Goal: Transaction & Acquisition: Book appointment/travel/reservation

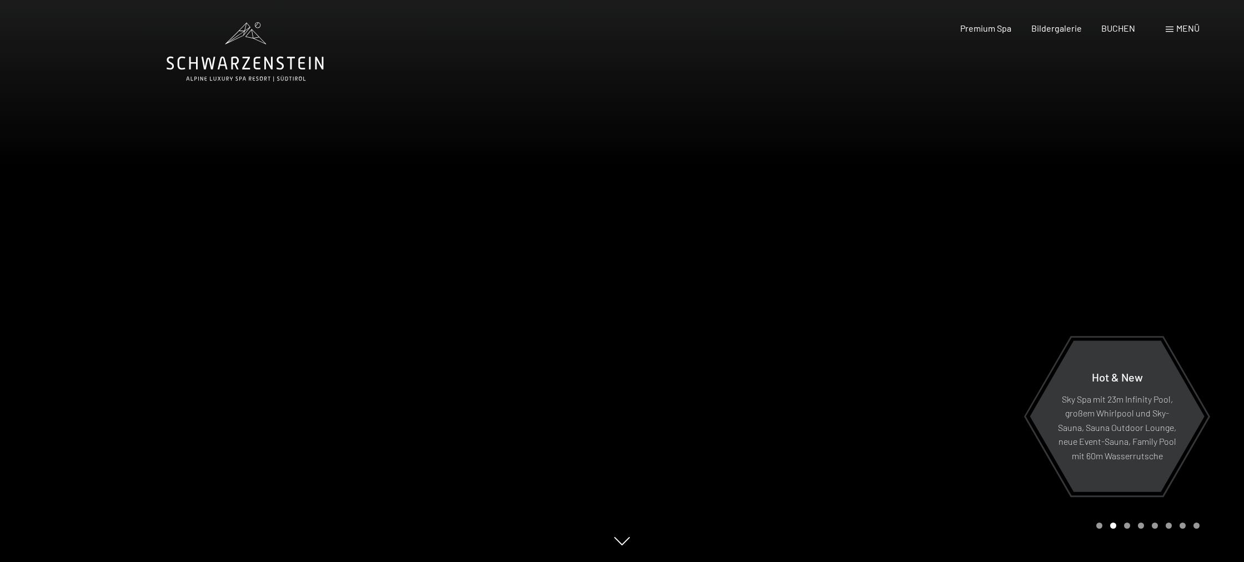
click at [1167, 31] on span at bounding box center [1170, 30] width 8 height 6
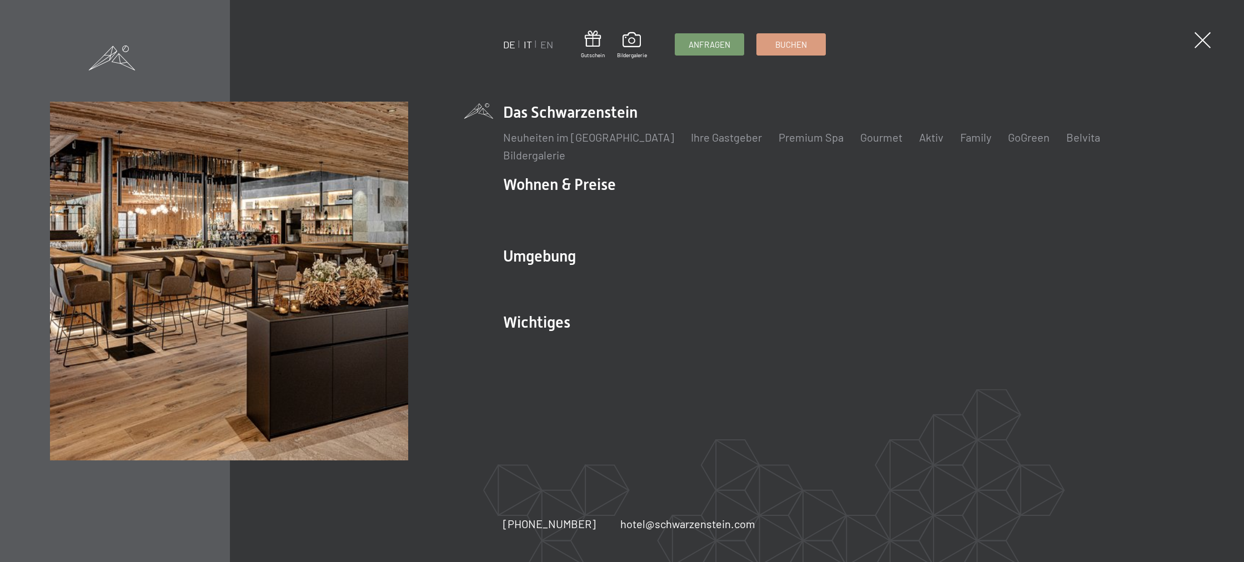
click at [528, 48] on link "IT" at bounding box center [528, 44] width 8 height 12
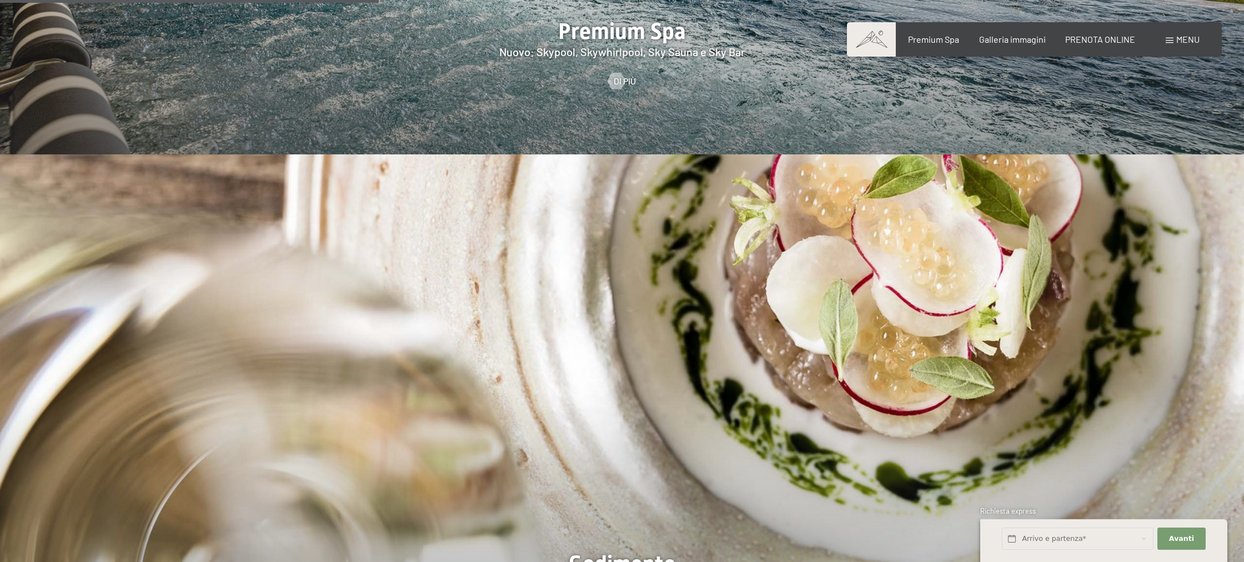
scroll to position [2045, 0]
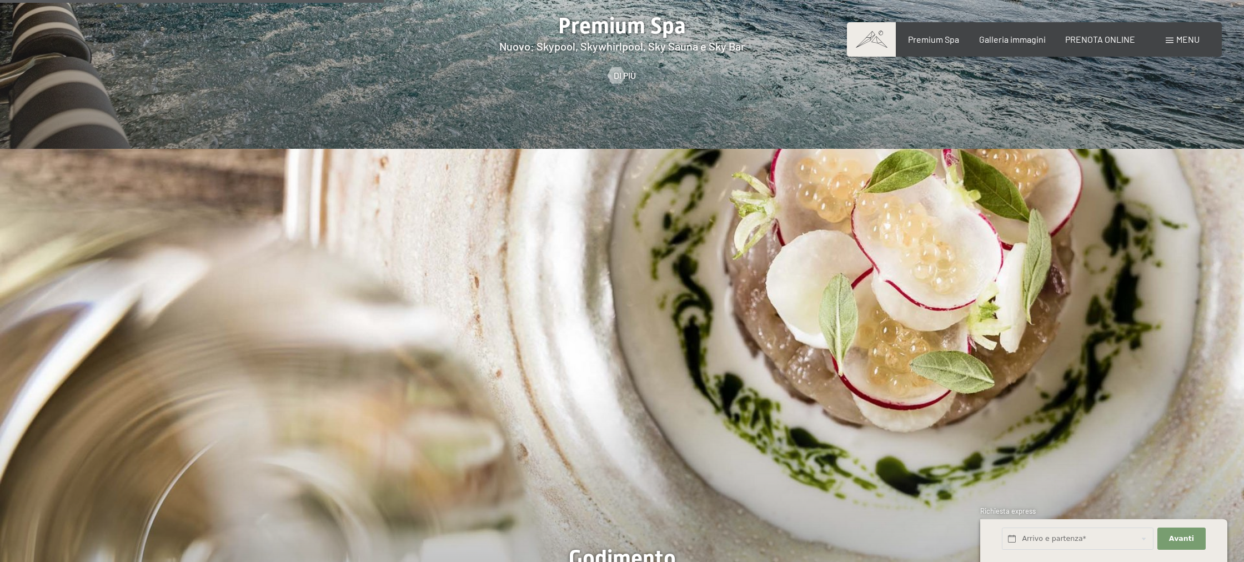
click at [1168, 38] on span at bounding box center [1170, 41] width 8 height 6
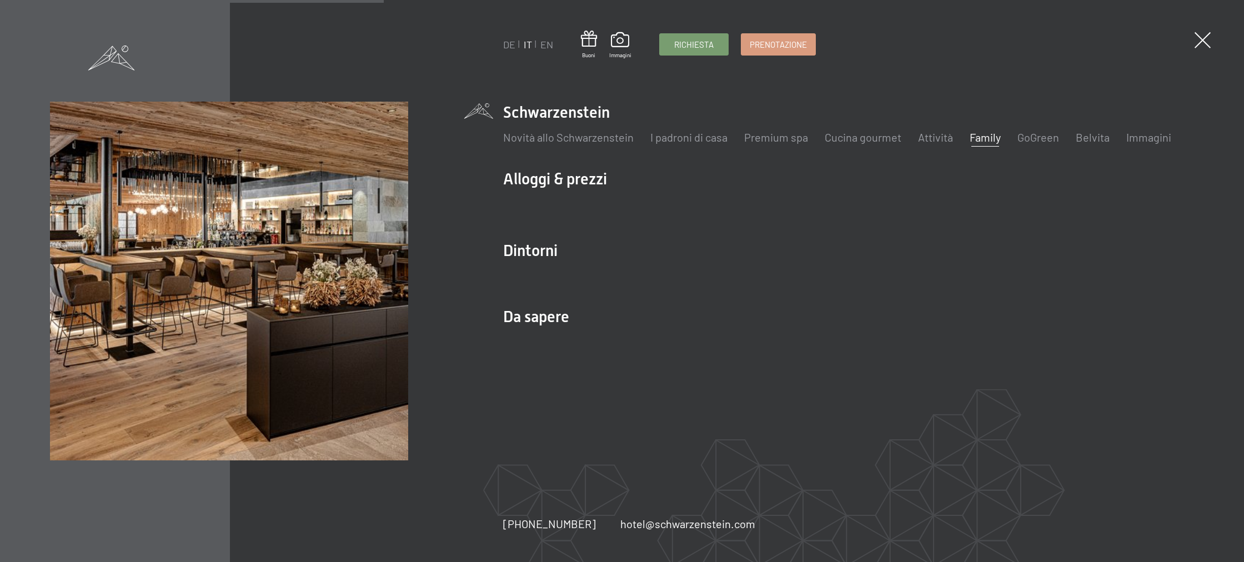
click at [973, 139] on link "Family" at bounding box center [985, 136] width 31 height 13
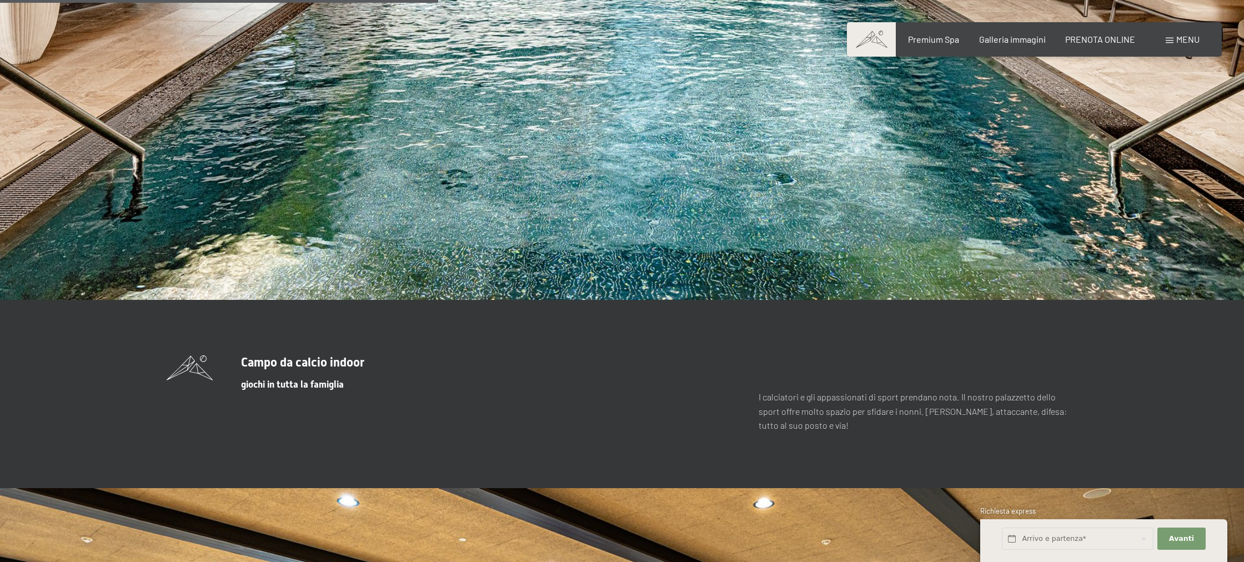
scroll to position [3323, 0]
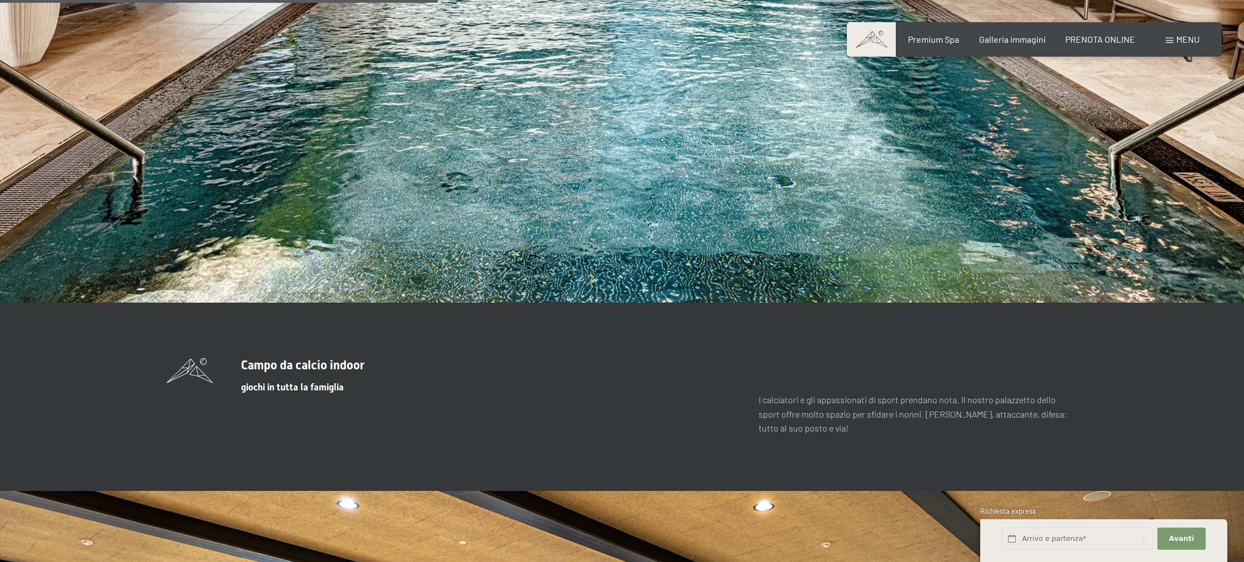
click at [1171, 38] on span at bounding box center [1170, 41] width 8 height 6
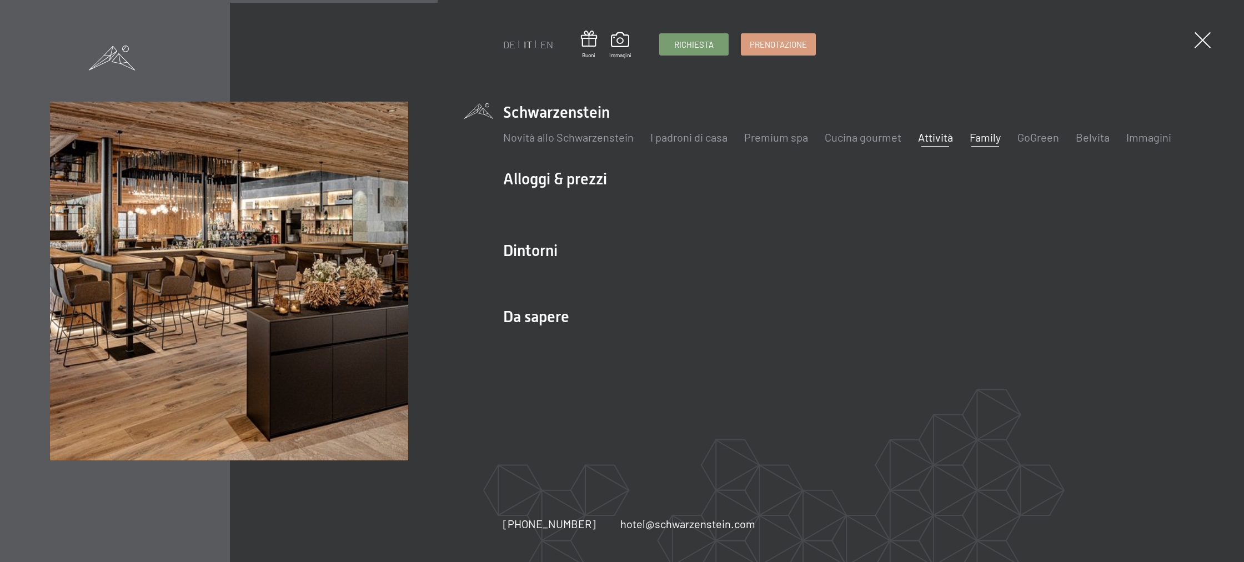
click at [926, 134] on link "Attività" at bounding box center [935, 136] width 35 height 13
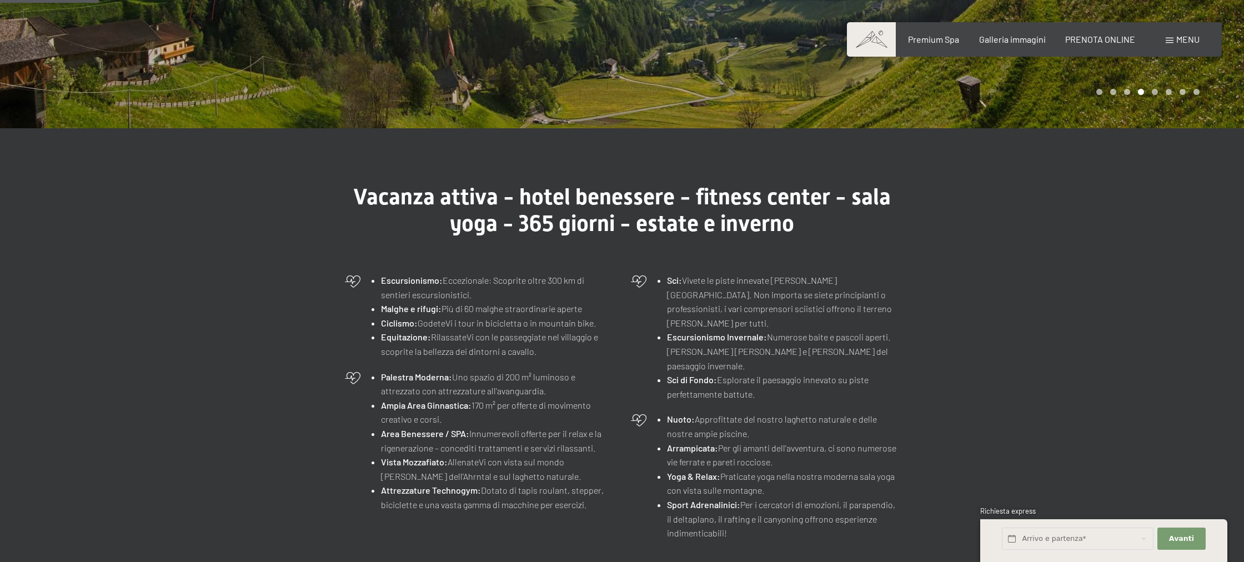
scroll to position [238, 0]
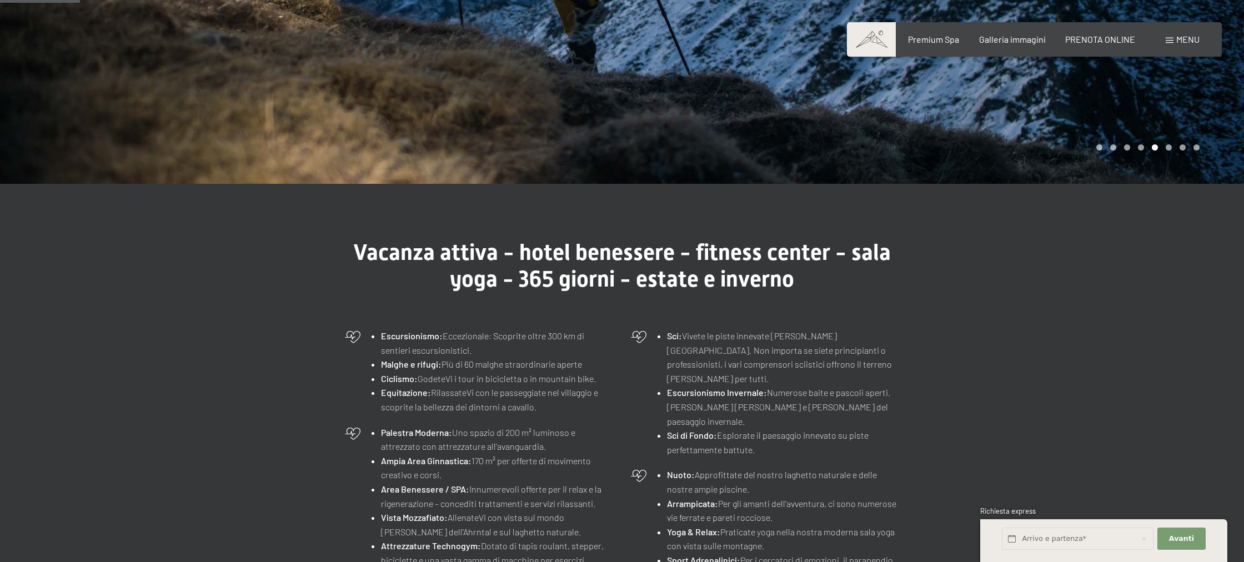
click at [1172, 42] on span at bounding box center [1170, 41] width 8 height 6
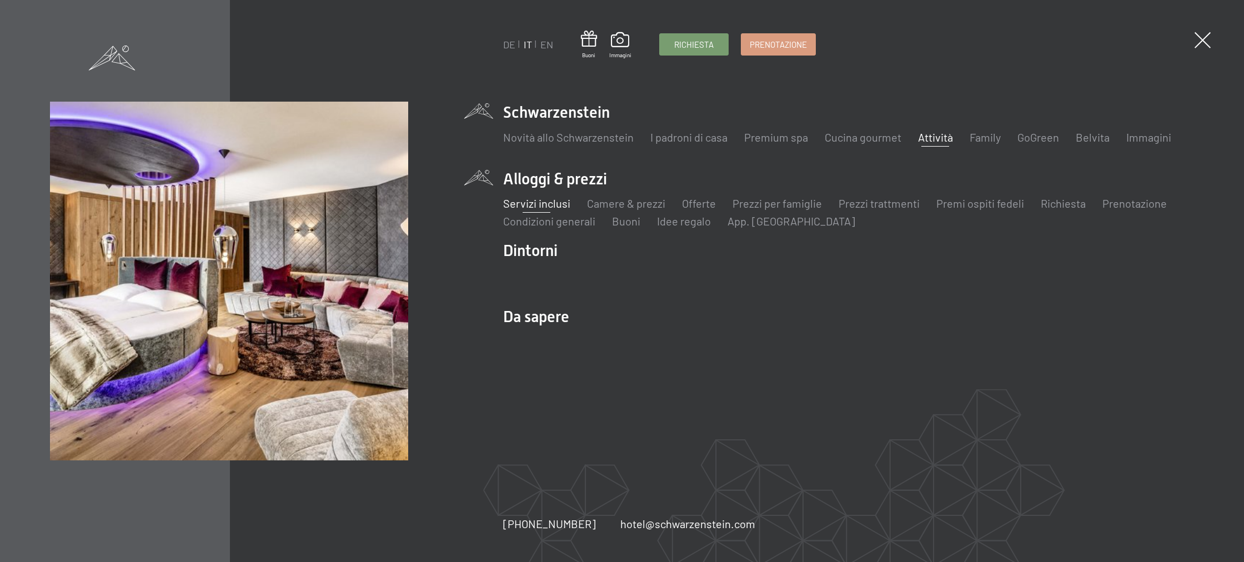
click at [530, 207] on link "Servizi inclusi" at bounding box center [536, 203] width 67 height 13
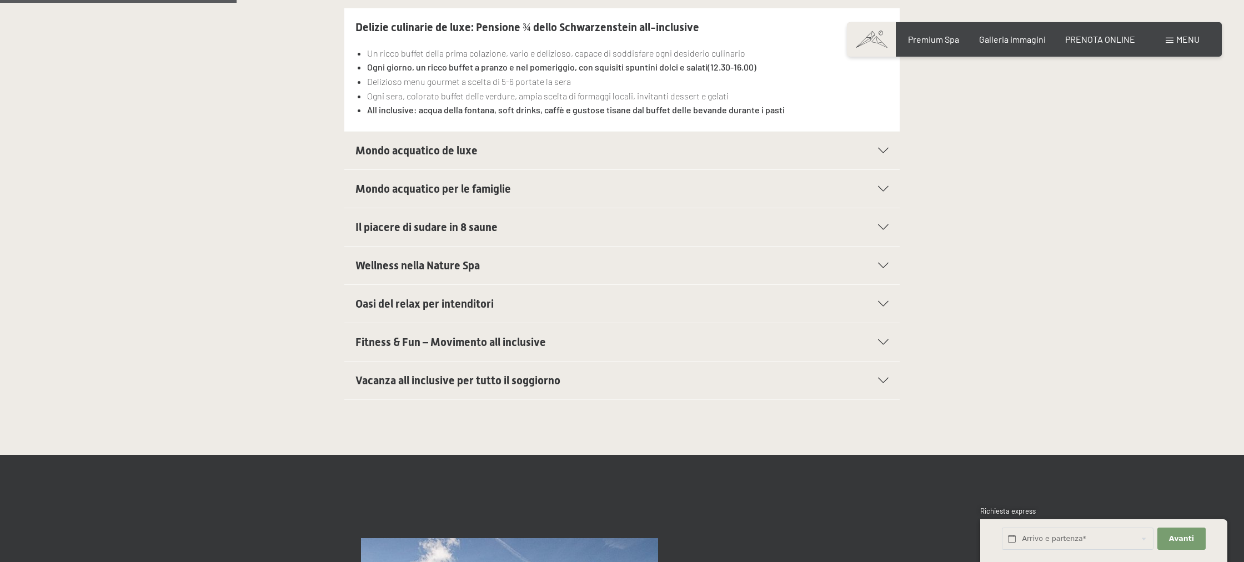
scroll to position [440, 0]
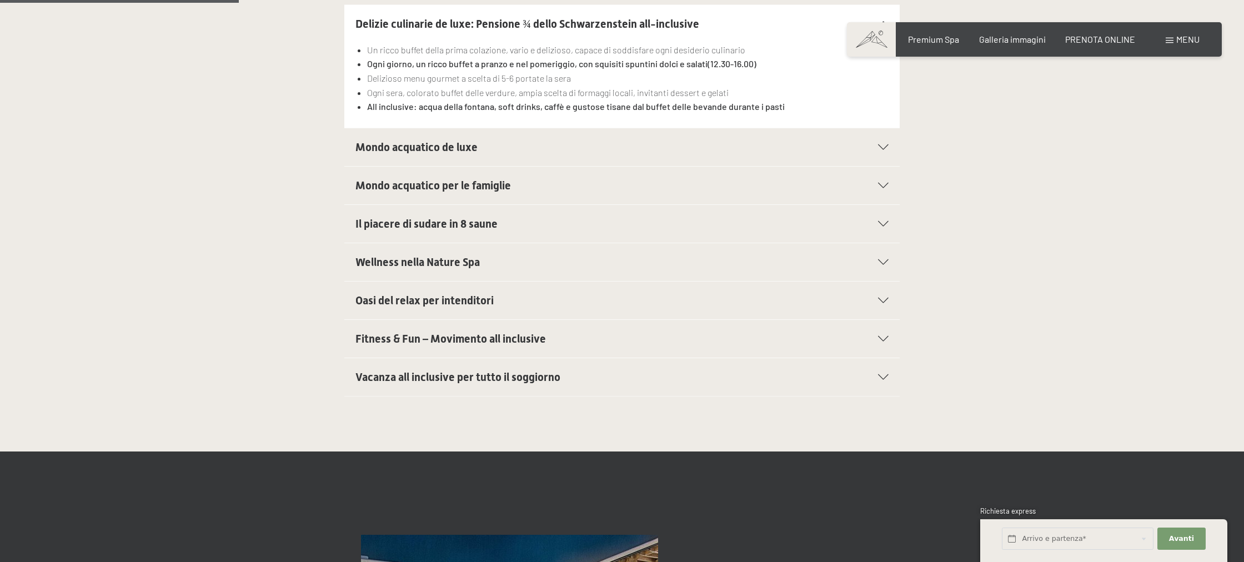
click at [882, 147] on icon at bounding box center [883, 147] width 11 height 6
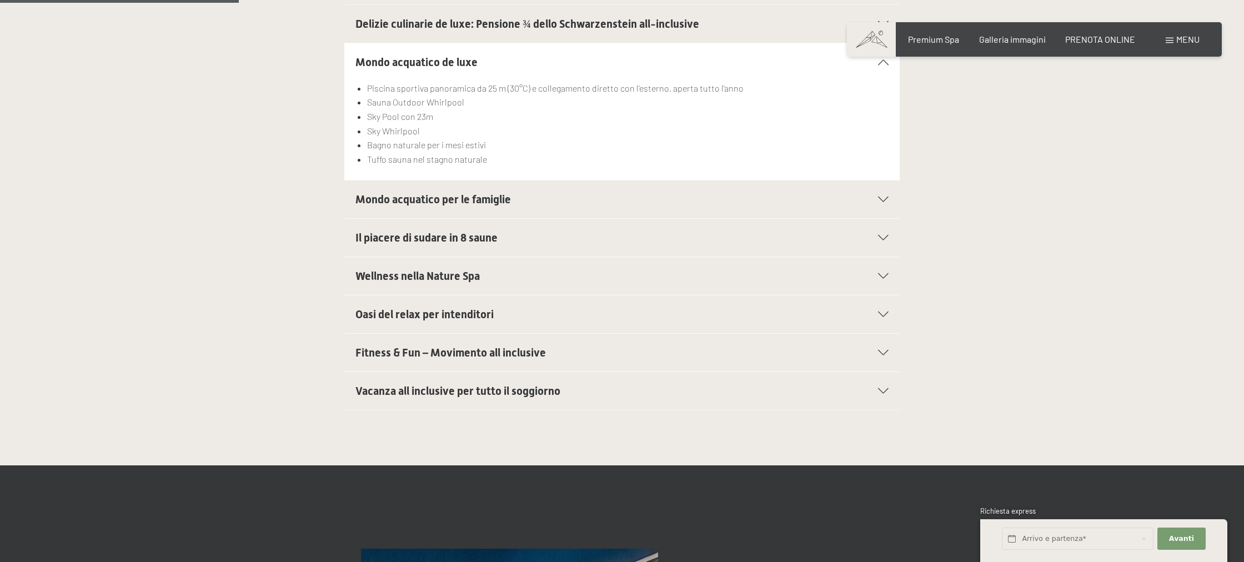
click at [883, 202] on icon at bounding box center [883, 200] width 11 height 6
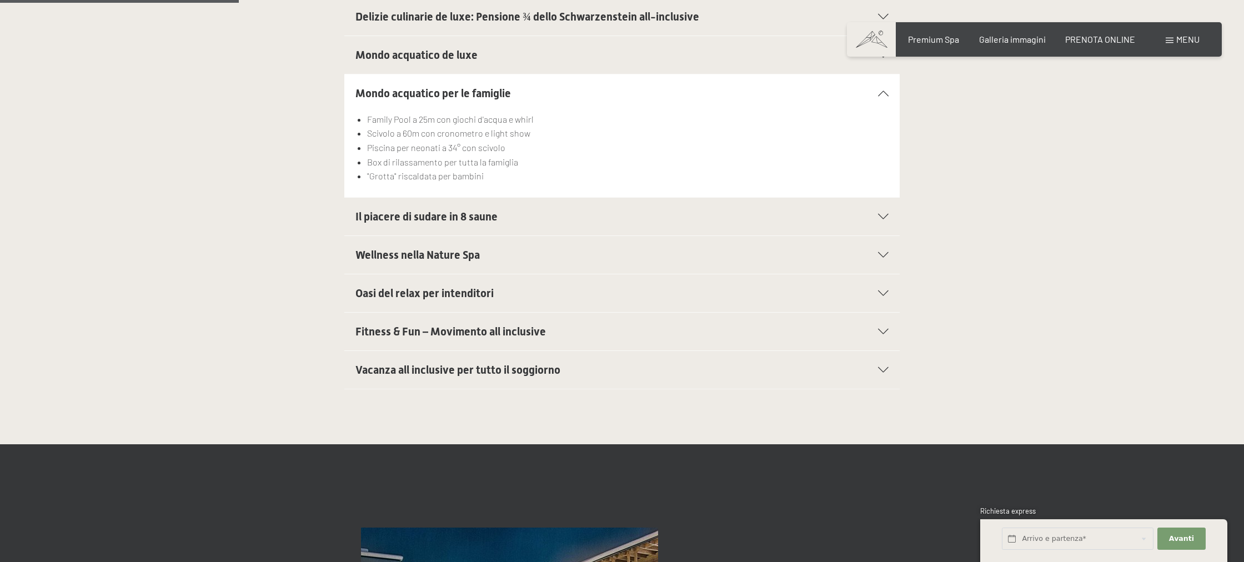
scroll to position [450, 0]
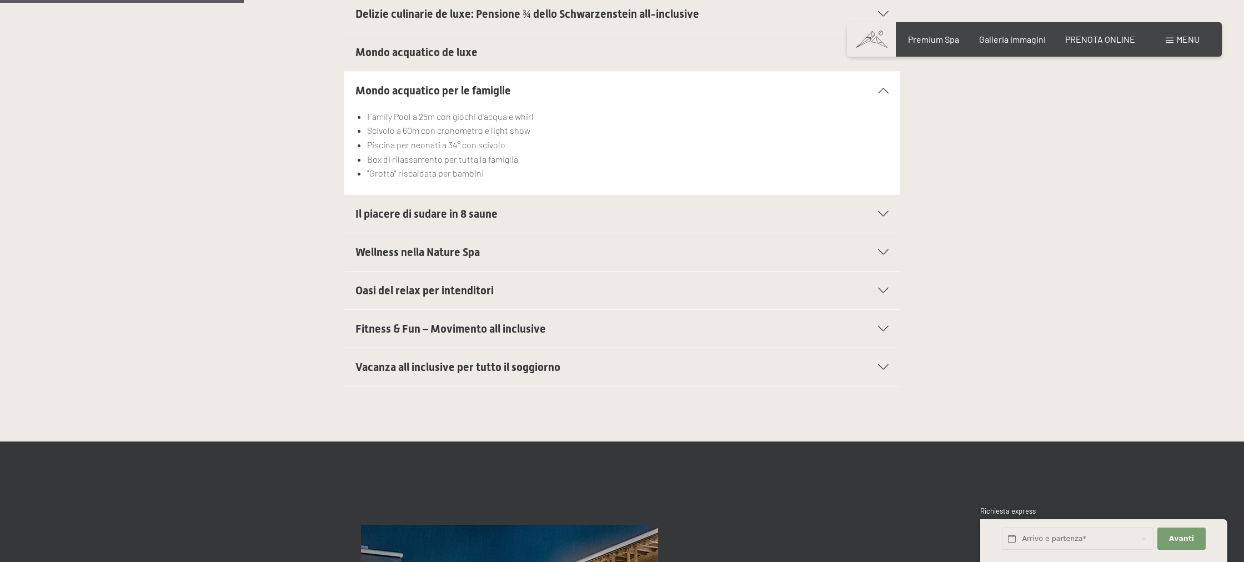
click at [881, 370] on div "Vacanza all inclusive per tutto il soggiorno" at bounding box center [621, 367] width 533 height 38
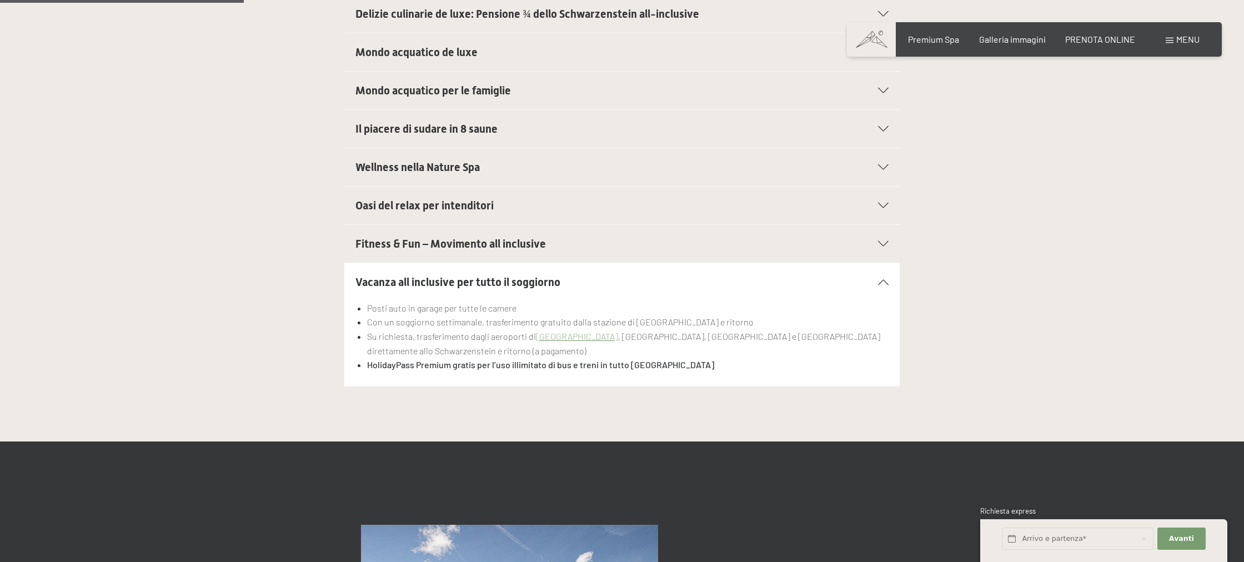
click at [1154, 243] on div "Fitness & Fun – Movimento all inclusive In estate 90 ore, mentre in inverno 45 …" at bounding box center [622, 243] width 1244 height 39
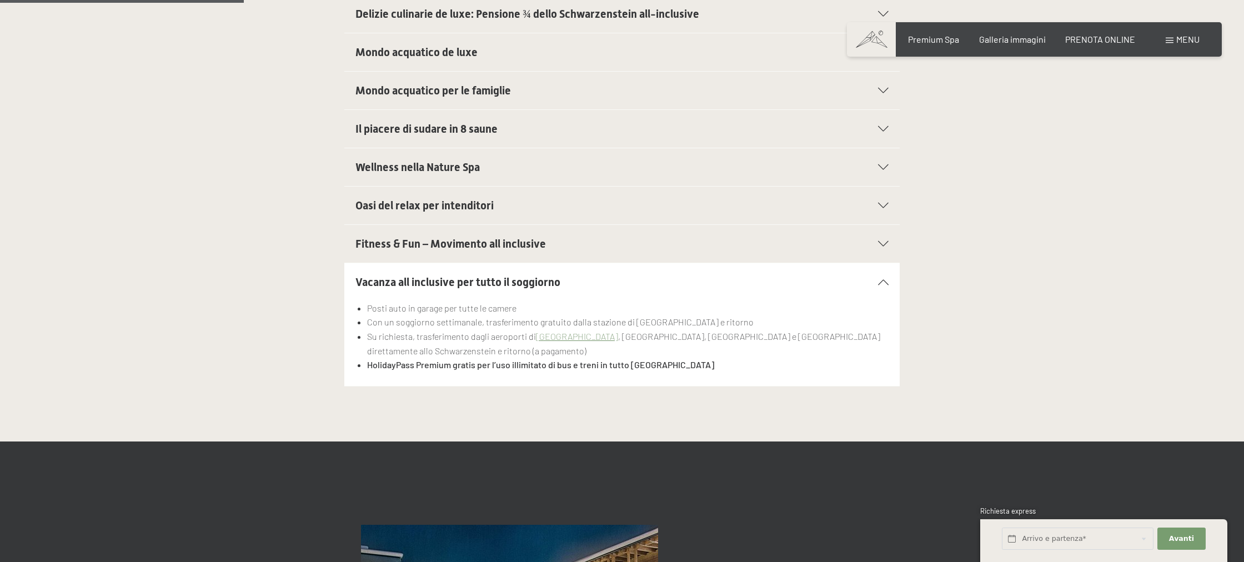
click at [1161, 38] on div "Prenotazione Richiesta Premium Spa Galleria immagini PRENOTA ONLINE Menu DE IT …" at bounding box center [1034, 39] width 330 height 12
click at [1176, 42] on span "Menu" at bounding box center [1187, 39] width 23 height 11
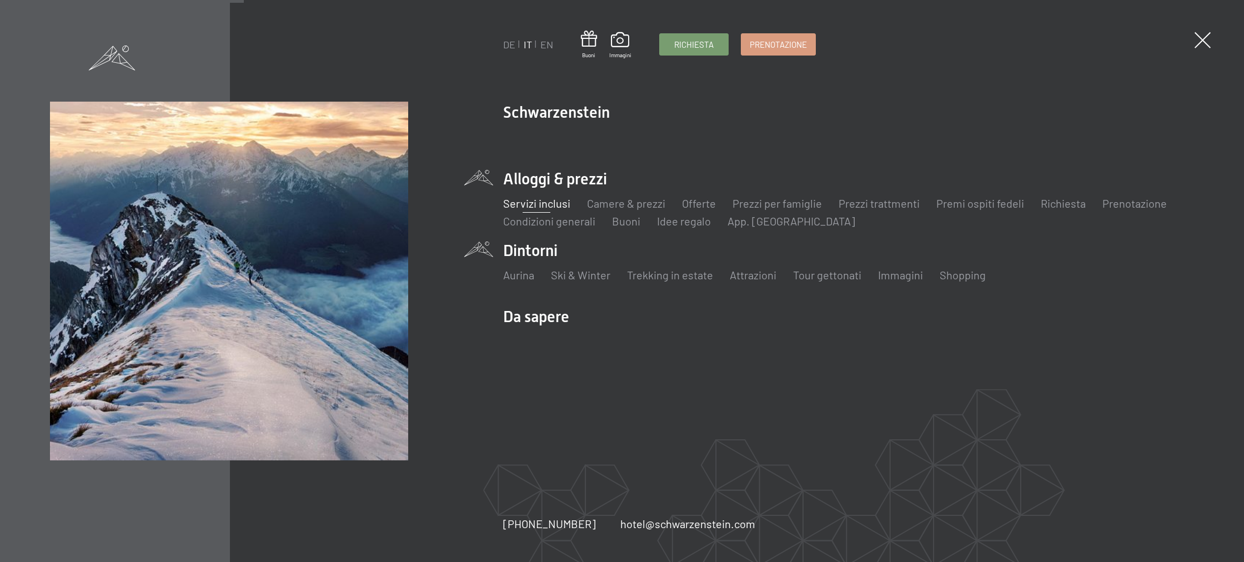
click at [575, 268] on li "Ski & Winter Sci Scuola di sci" at bounding box center [580, 275] width 59 height 16
click at [575, 269] on link "Ski & Winter" at bounding box center [580, 274] width 59 height 13
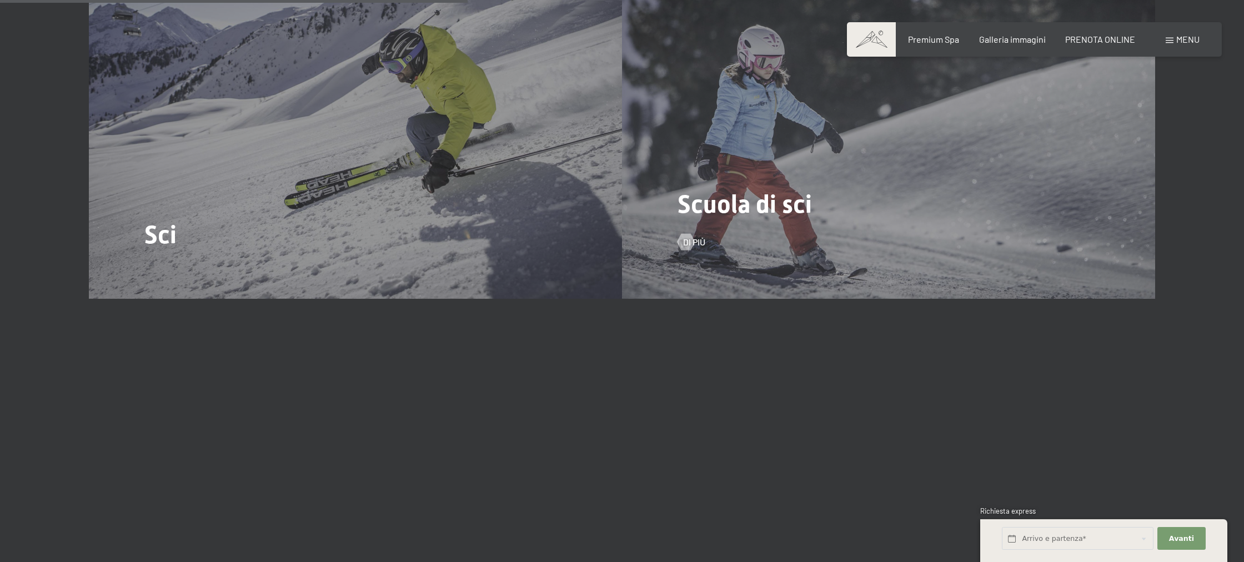
scroll to position [1737, 0]
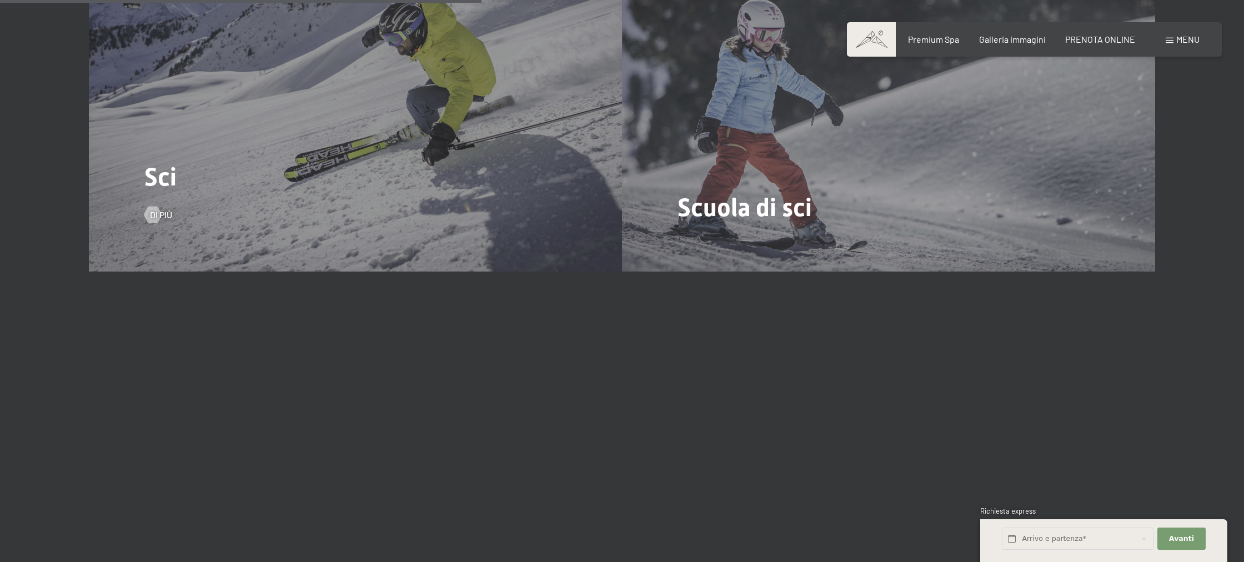
click at [162, 204] on div "Sci Di più" at bounding box center [355, 72] width 533 height 400
click at [163, 215] on span "Di più" at bounding box center [172, 215] width 22 height 12
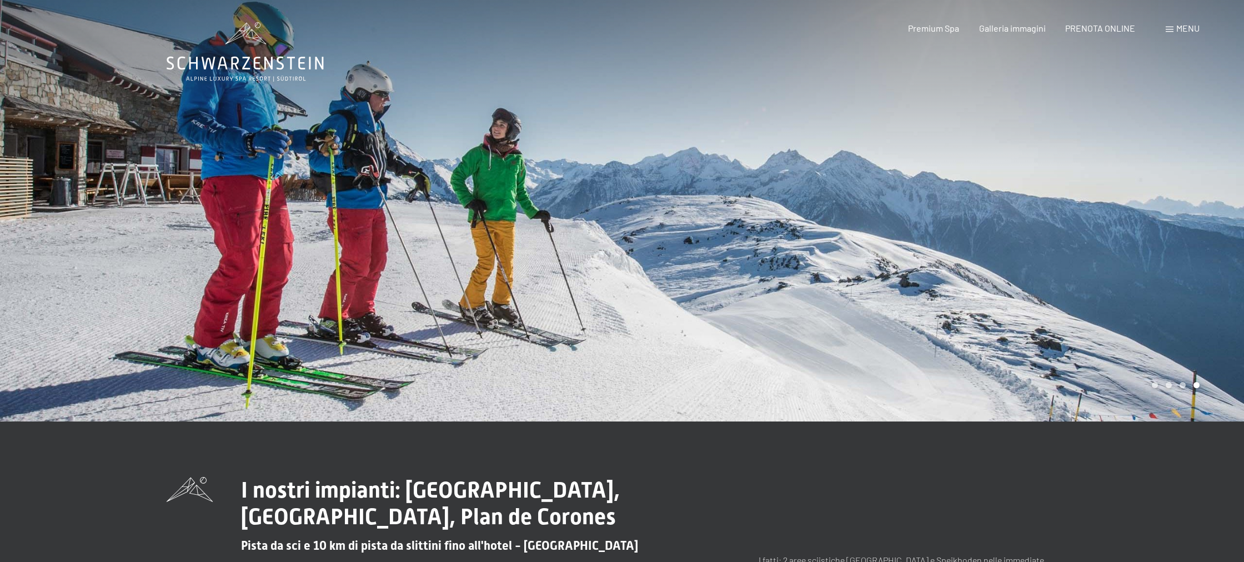
click at [1179, 30] on span "Menu" at bounding box center [1187, 28] width 23 height 11
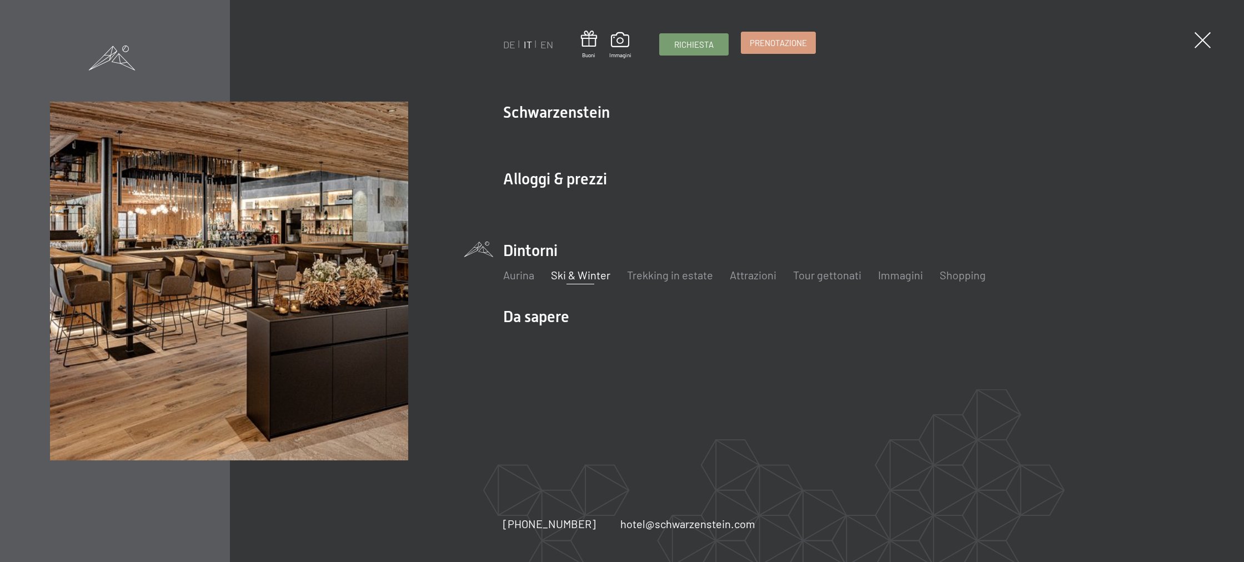
click at [765, 52] on link "Prenotazione" at bounding box center [778, 42] width 74 height 21
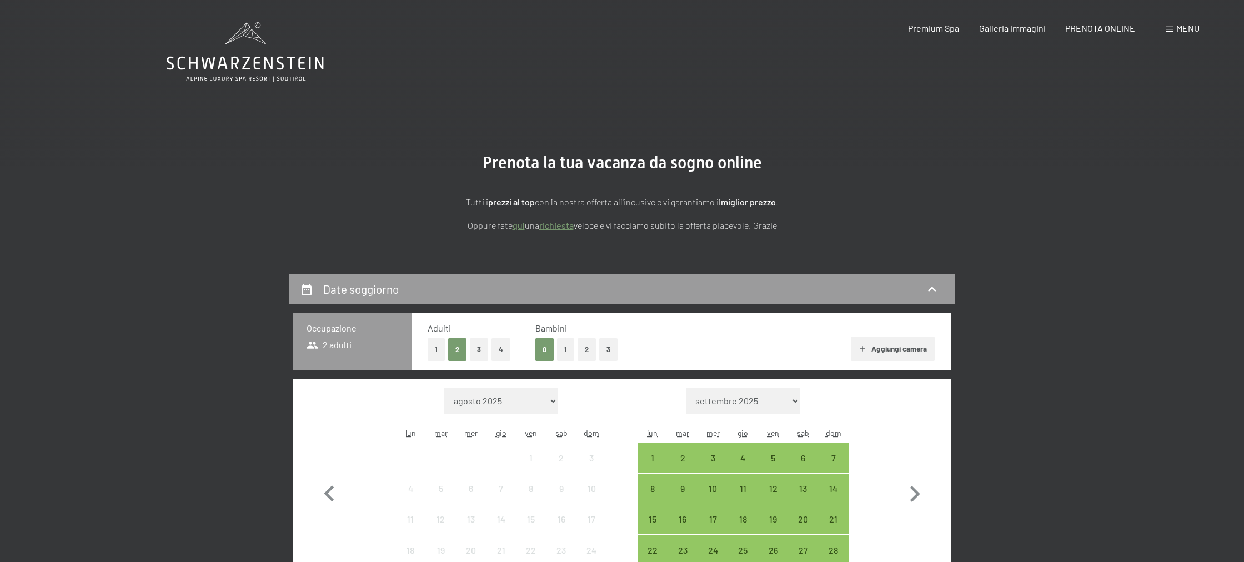
click at [571, 348] on button "1" at bounding box center [565, 349] width 17 height 23
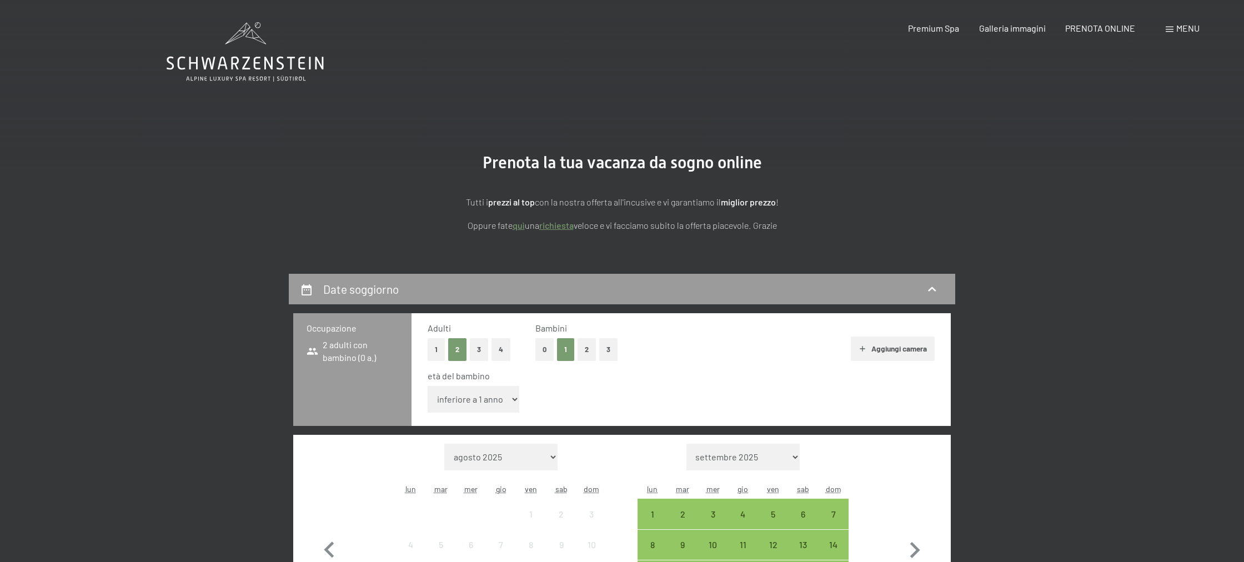
click at [504, 396] on select "inferiore a 1 anno 1 anno 2 anni 3 anni 4 anni 5 anni 6 anni 7 anni 8 anni 9 an…" at bounding box center [474, 399] width 92 height 27
select select "9"
click at [428, 386] on select "inferiore a 1 anno 1 anno 2 anni 3 anni 4 anni 5 anni 6 anni 7 anni 8 anni 9 an…" at bounding box center [474, 399] width 92 height 27
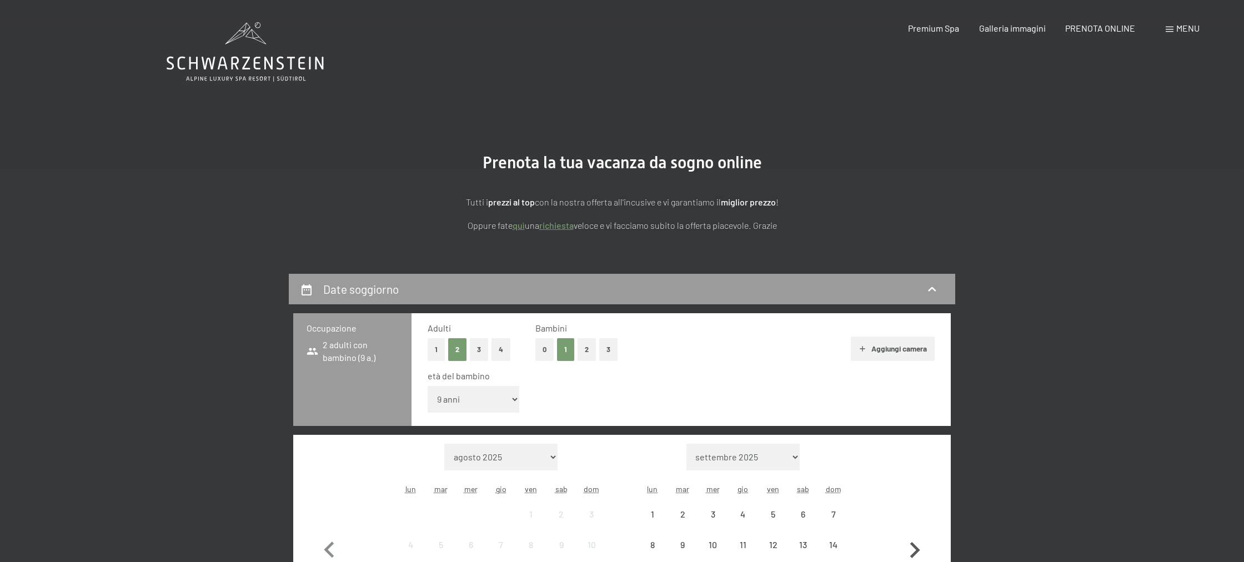
click at [915, 549] on icon "button" at bounding box center [914, 550] width 32 height 32
select select "[DATE]"
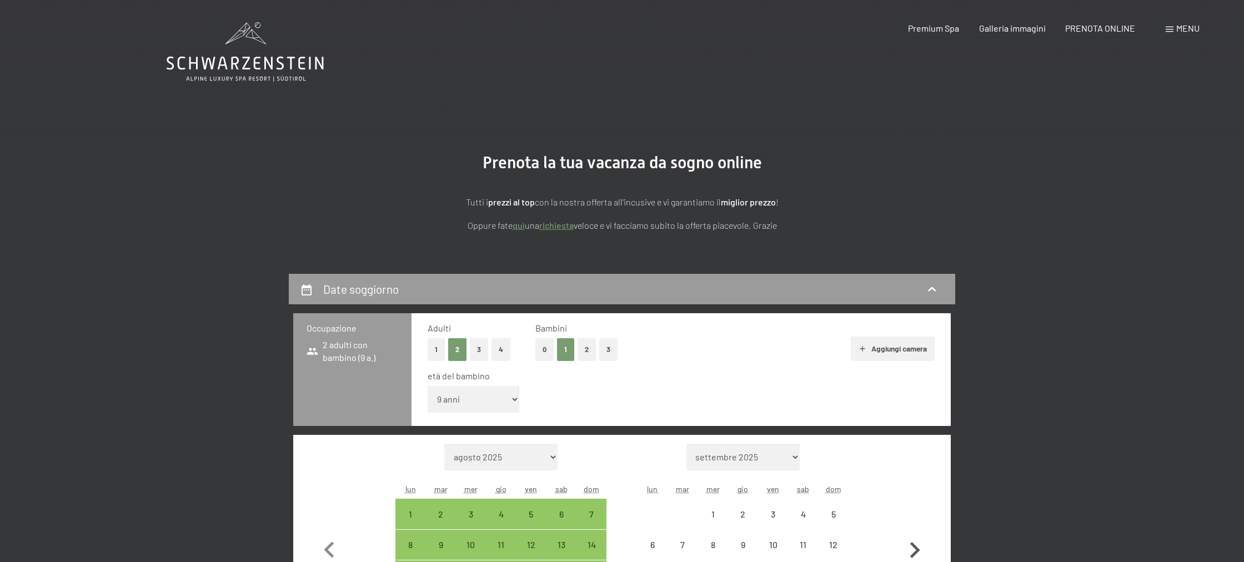
click at [915, 549] on icon "button" at bounding box center [914, 550] width 32 height 32
select select "[DATE]"
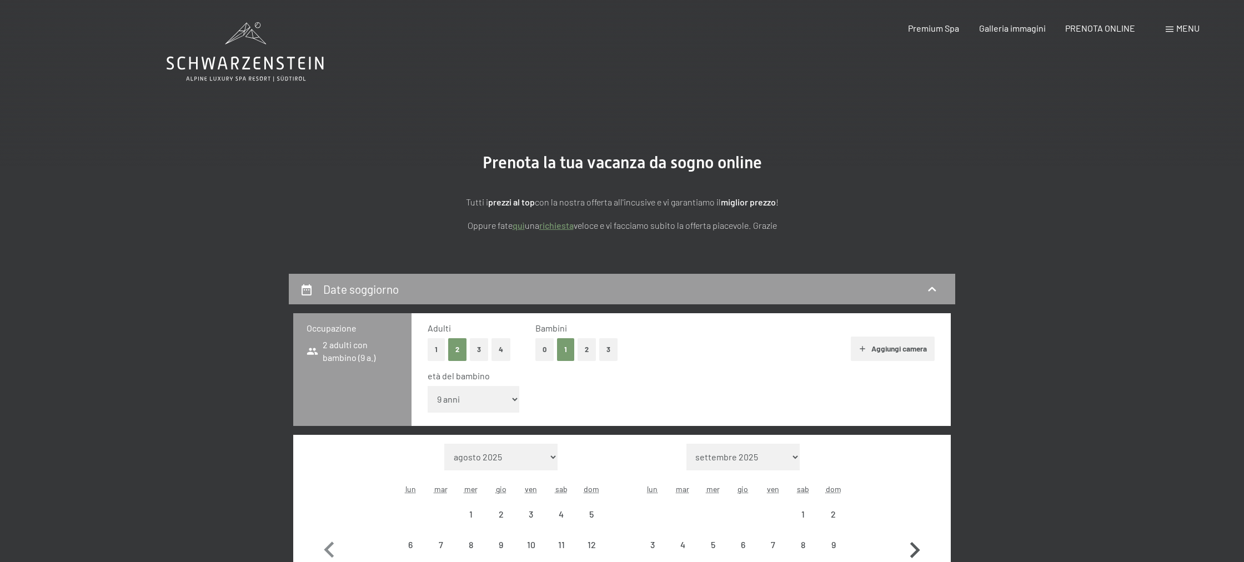
click at [915, 549] on icon "button" at bounding box center [914, 550] width 32 height 32
select select "[DATE]"
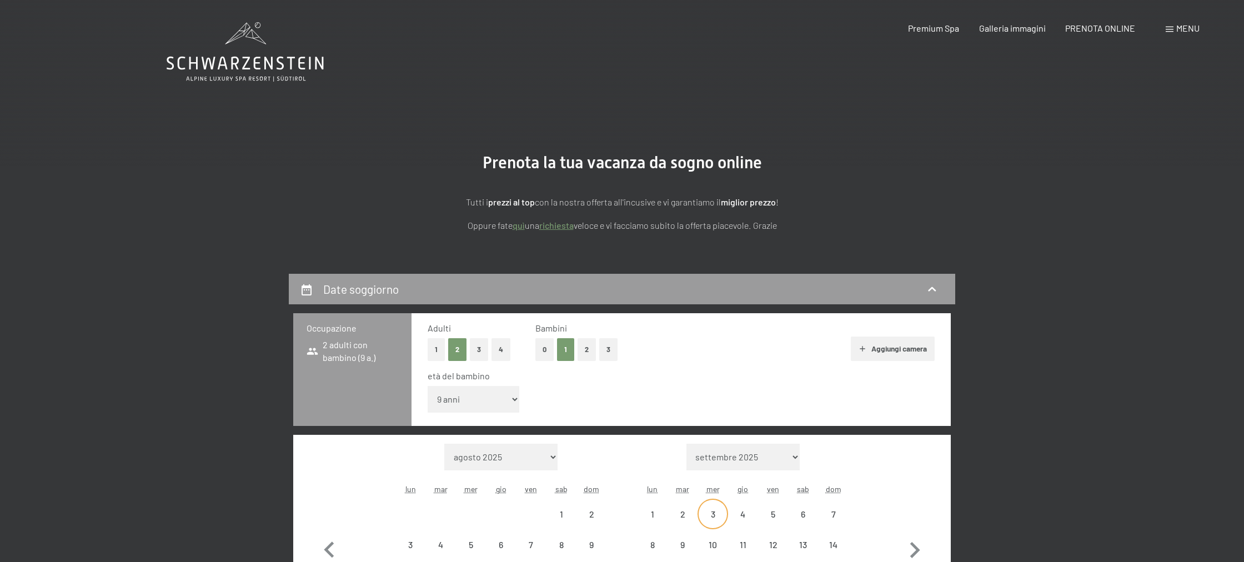
select select "[DATE]"
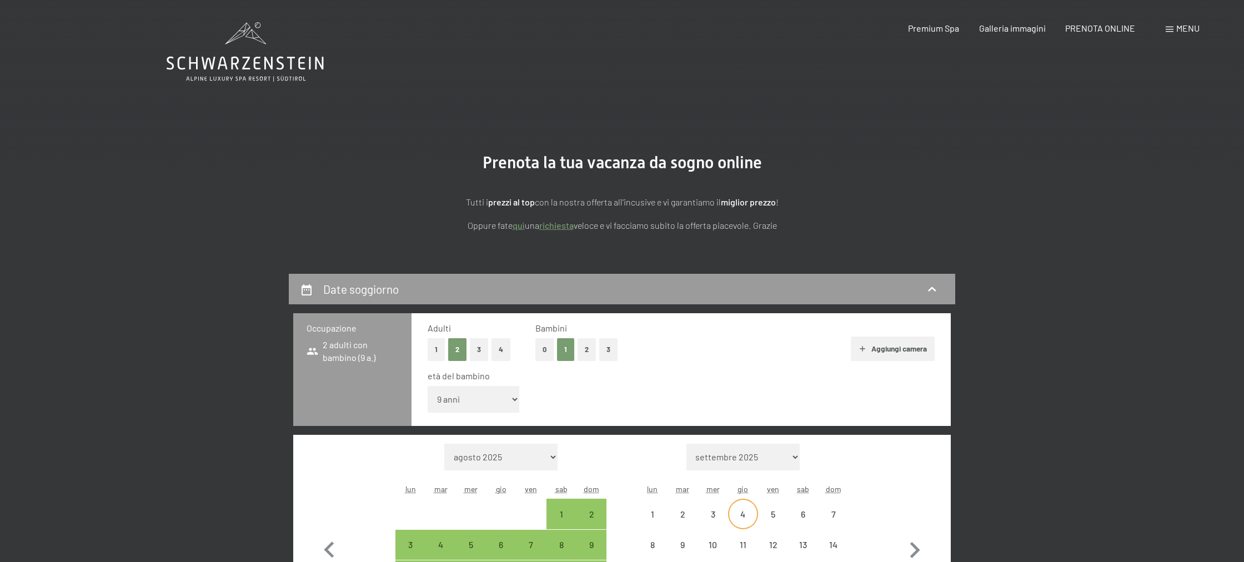
select select "[DATE]"
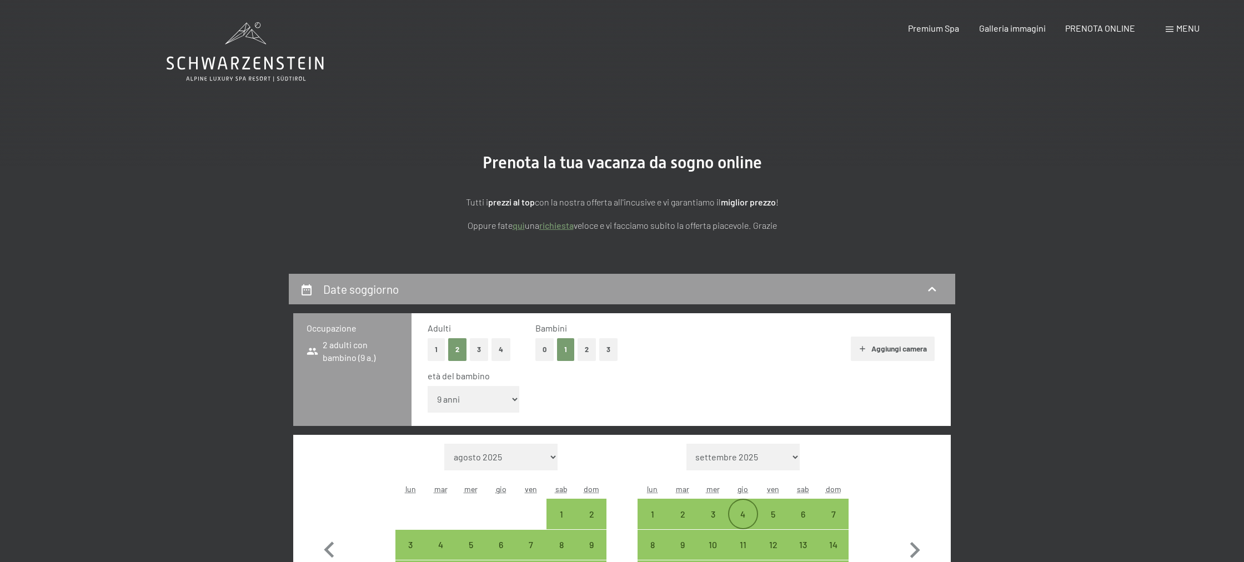
click at [739, 516] on div "4" at bounding box center [743, 524] width 28 height 28
select select "[DATE]"
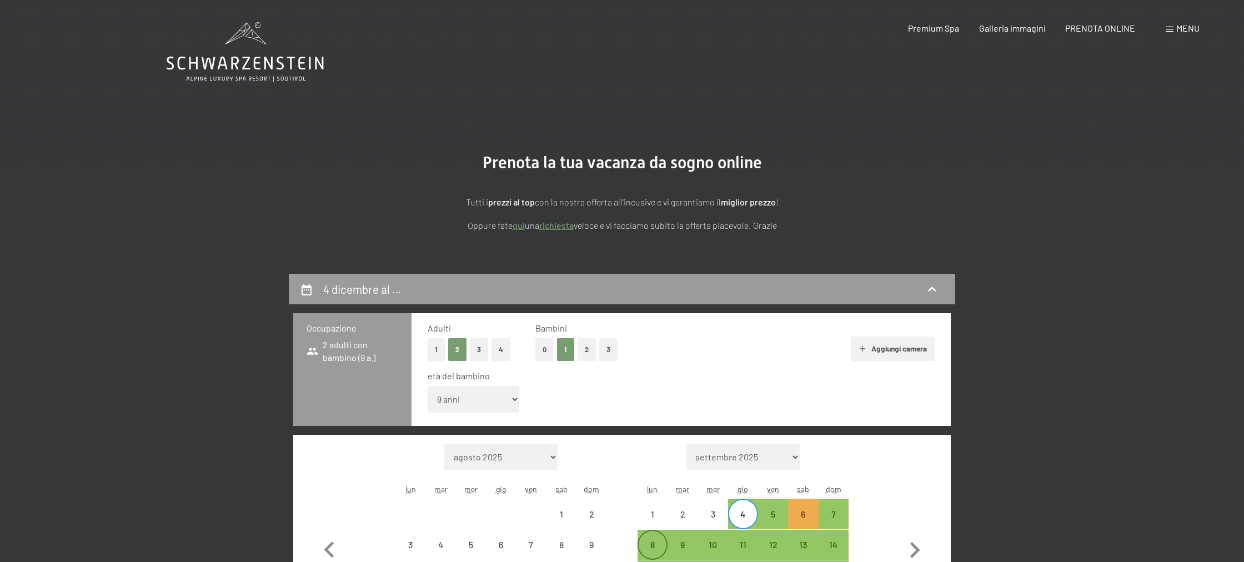
click at [650, 553] on div "8" at bounding box center [653, 554] width 28 height 28
select select "[DATE]"
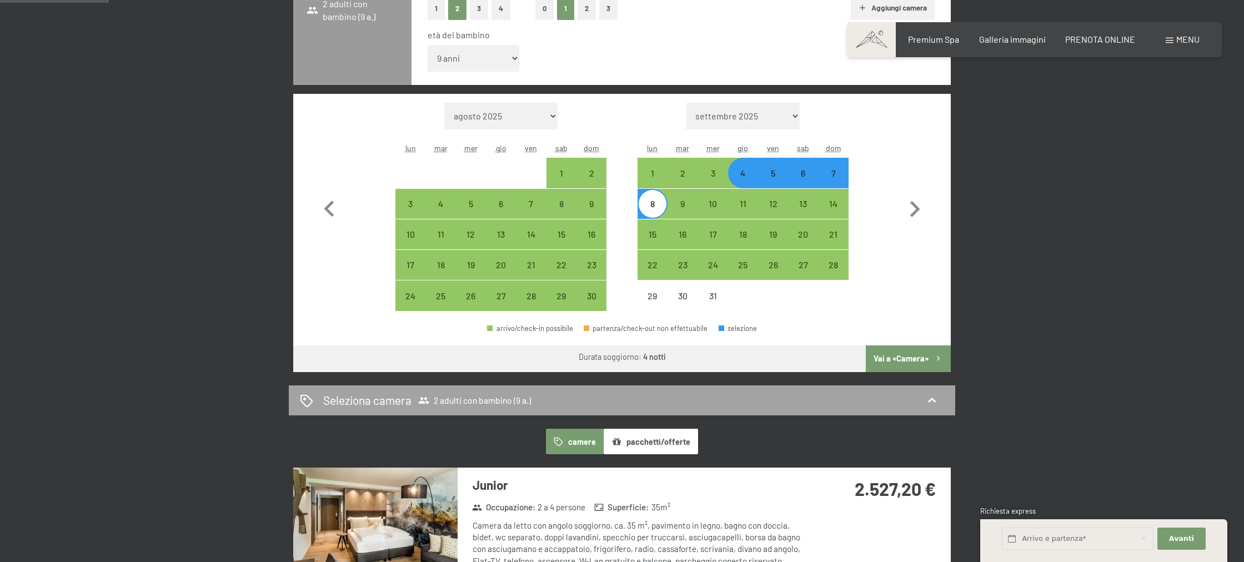
scroll to position [345, 0]
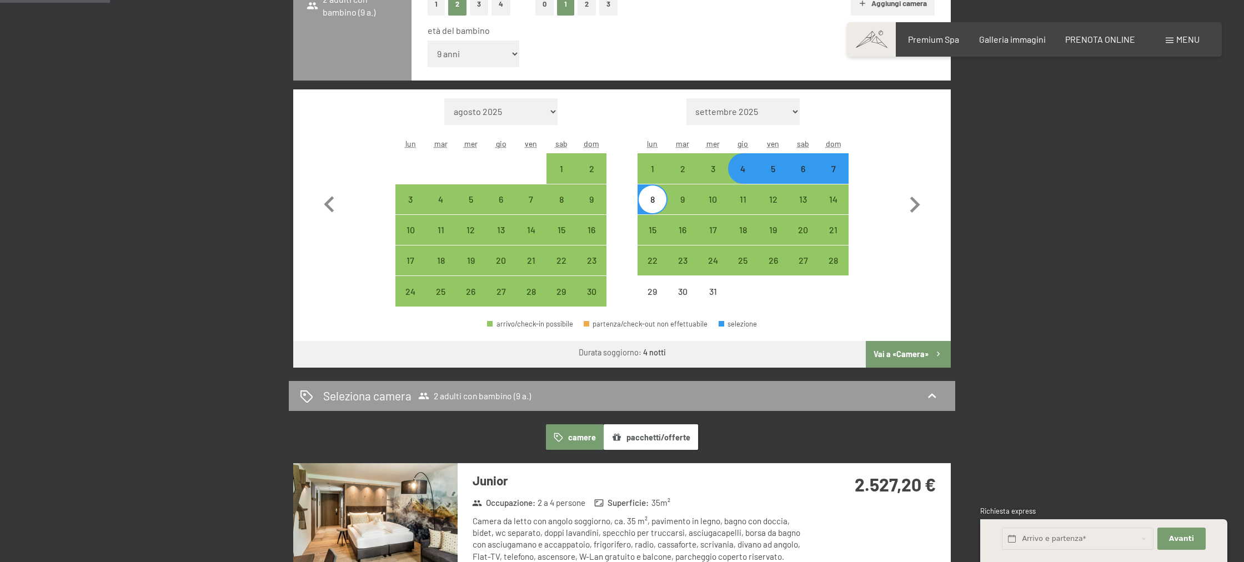
click at [905, 353] on button "Vai a «Camera»" at bounding box center [908, 354] width 85 height 27
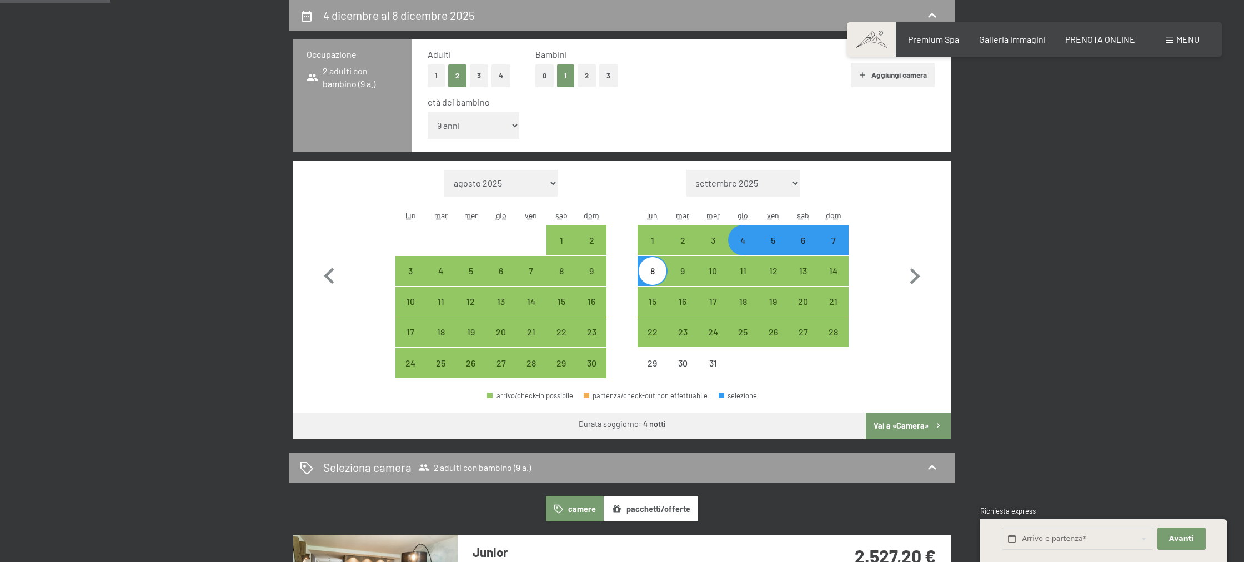
select select "[DATE]"
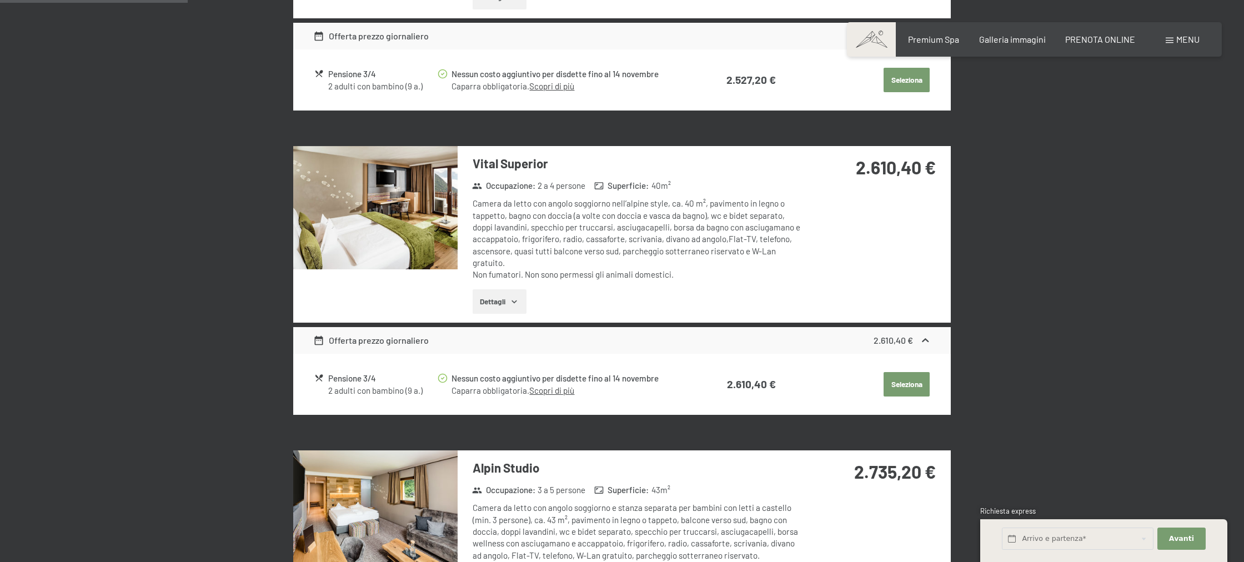
scroll to position [539, 0]
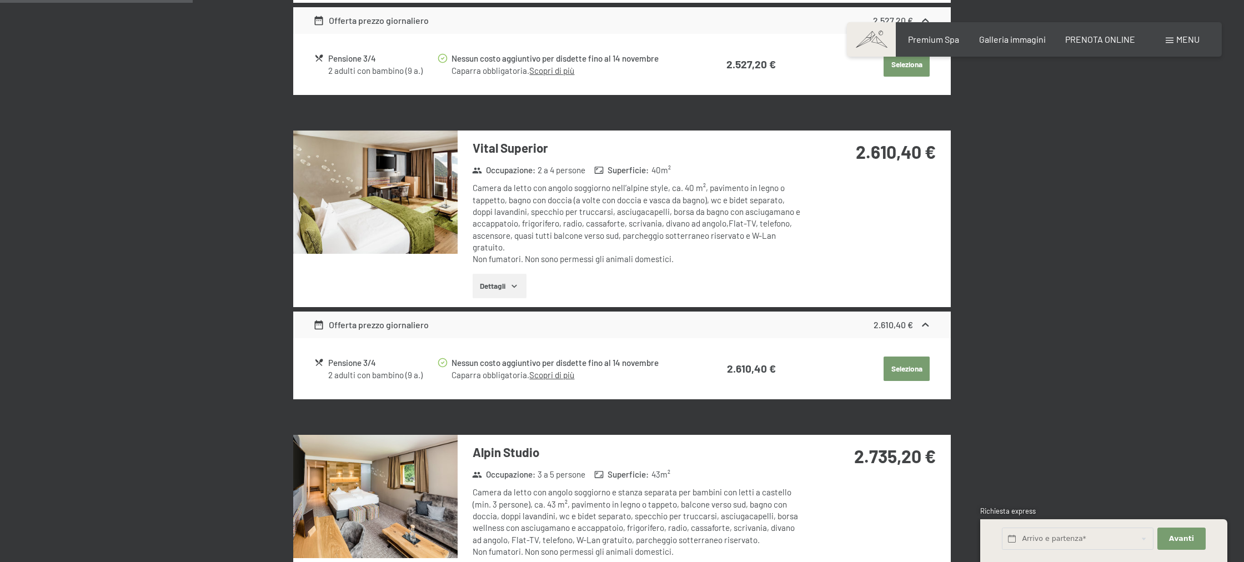
click at [390, 242] on img at bounding box center [375, 191] width 164 height 123
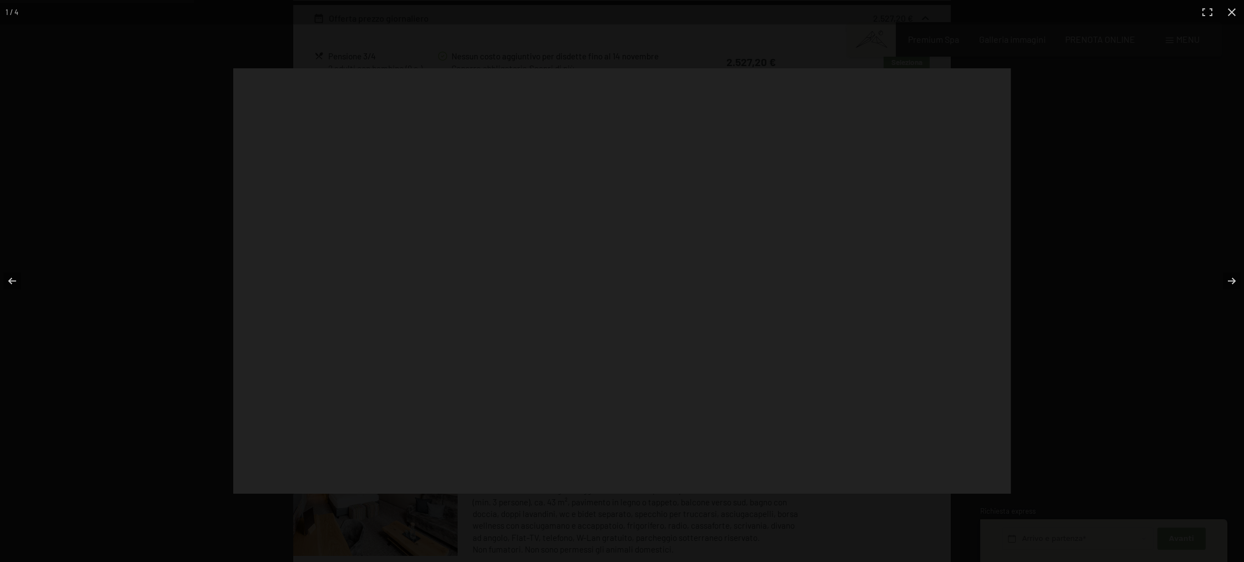
scroll to position [550, 0]
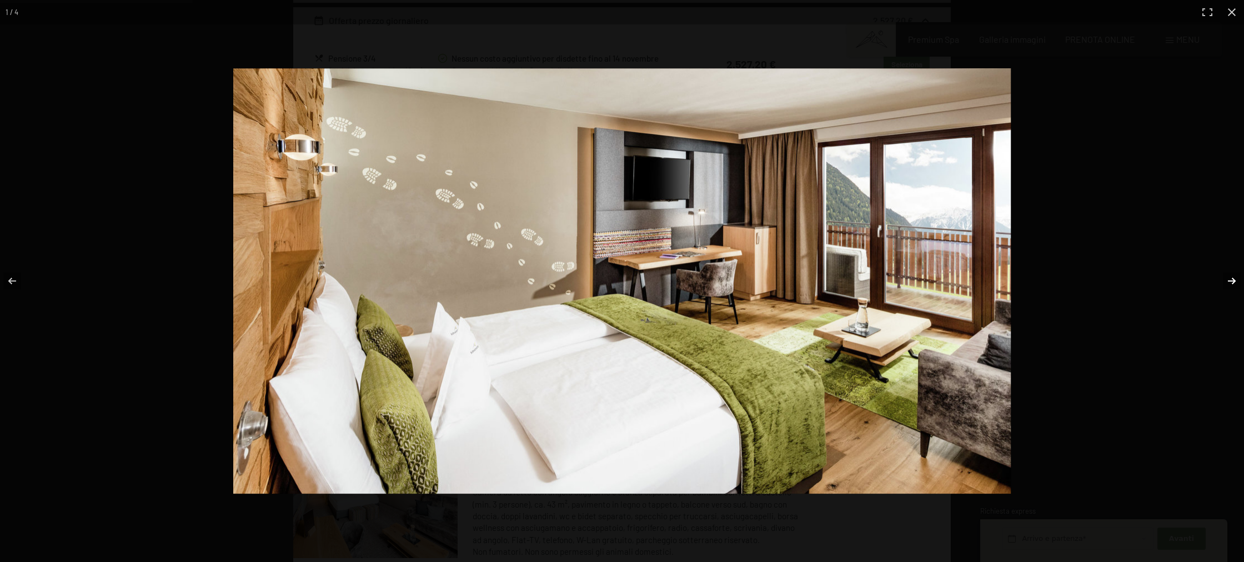
click at [1231, 281] on button "button" at bounding box center [1224, 281] width 39 height 56
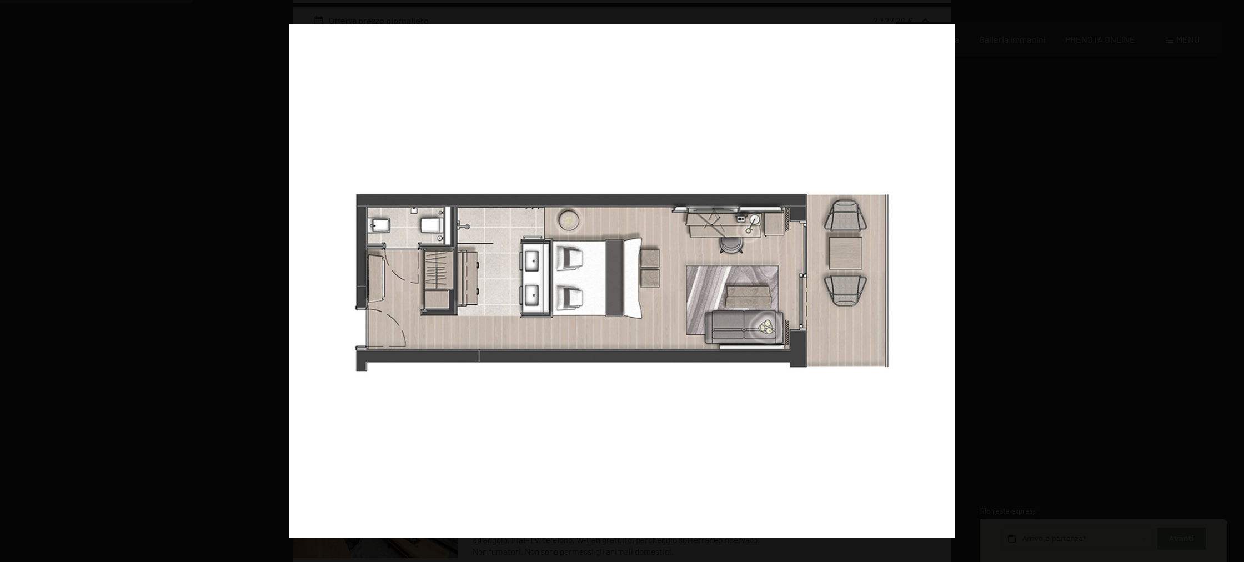
click at [1230, 281] on button "button" at bounding box center [1224, 281] width 39 height 56
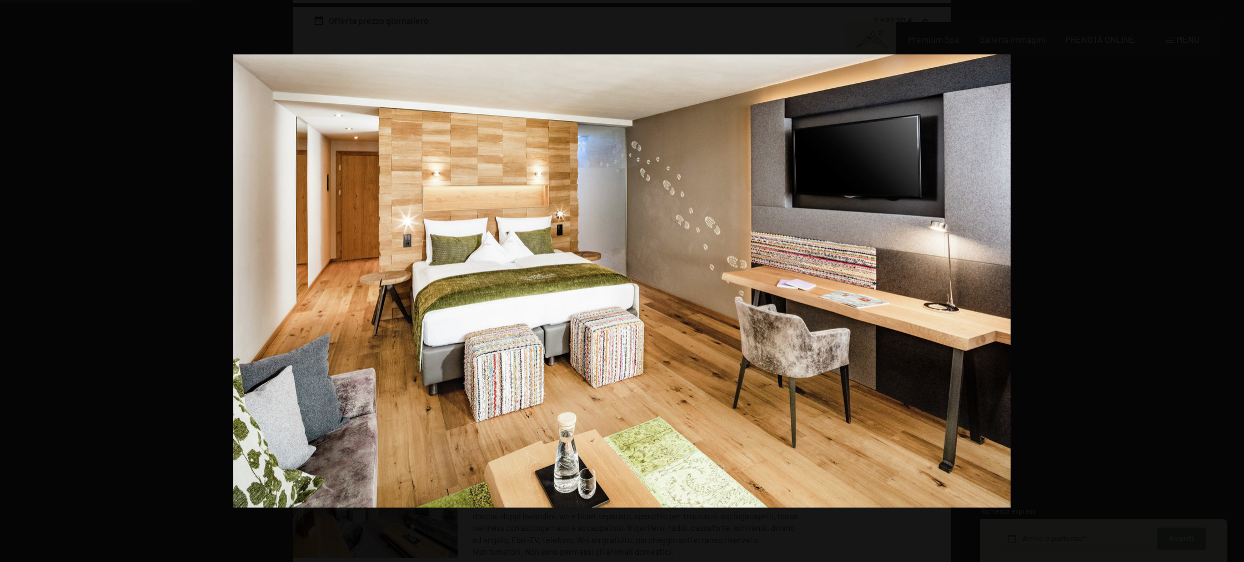
click at [1230, 281] on button "button" at bounding box center [1224, 281] width 39 height 56
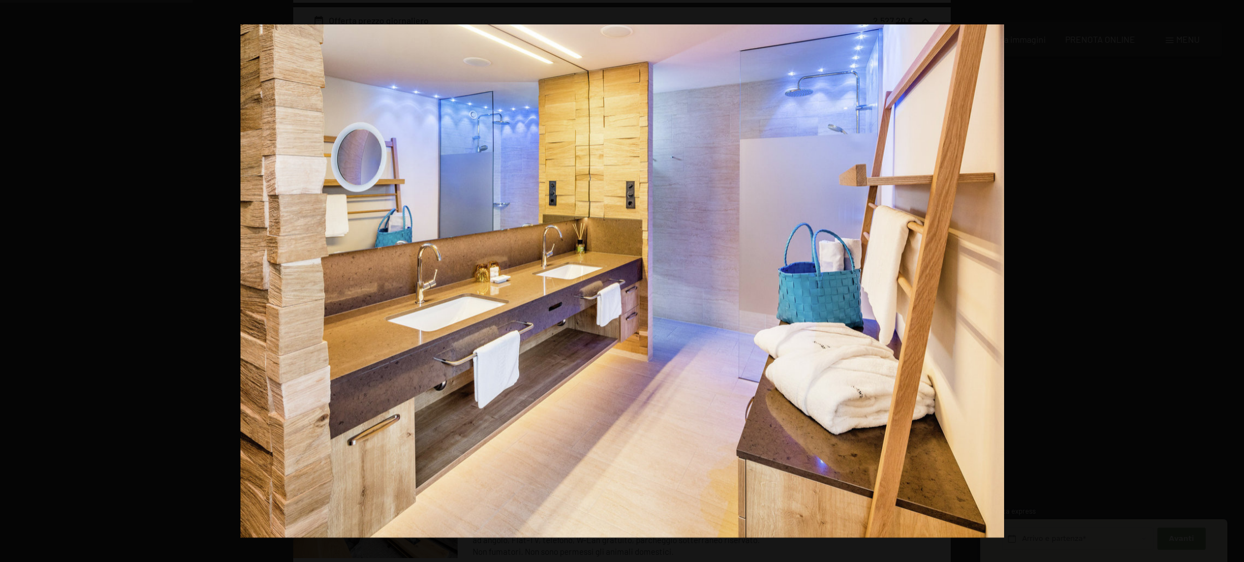
click at [1230, 281] on button "button" at bounding box center [1224, 281] width 39 height 56
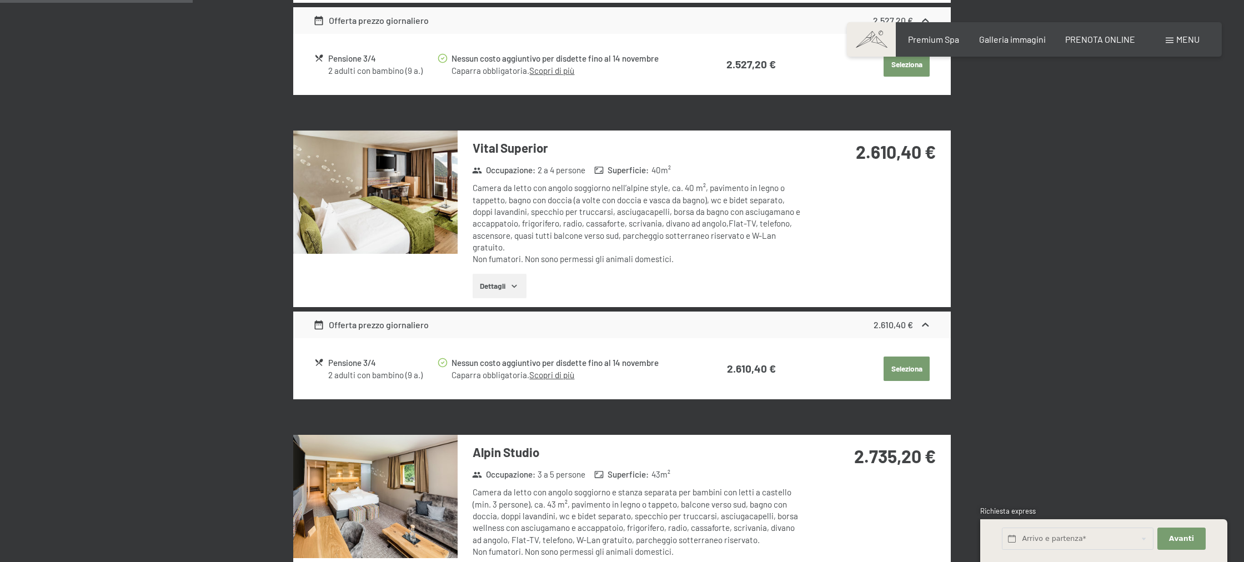
click at [0, 0] on button "button" at bounding box center [0, 0] width 0 height 0
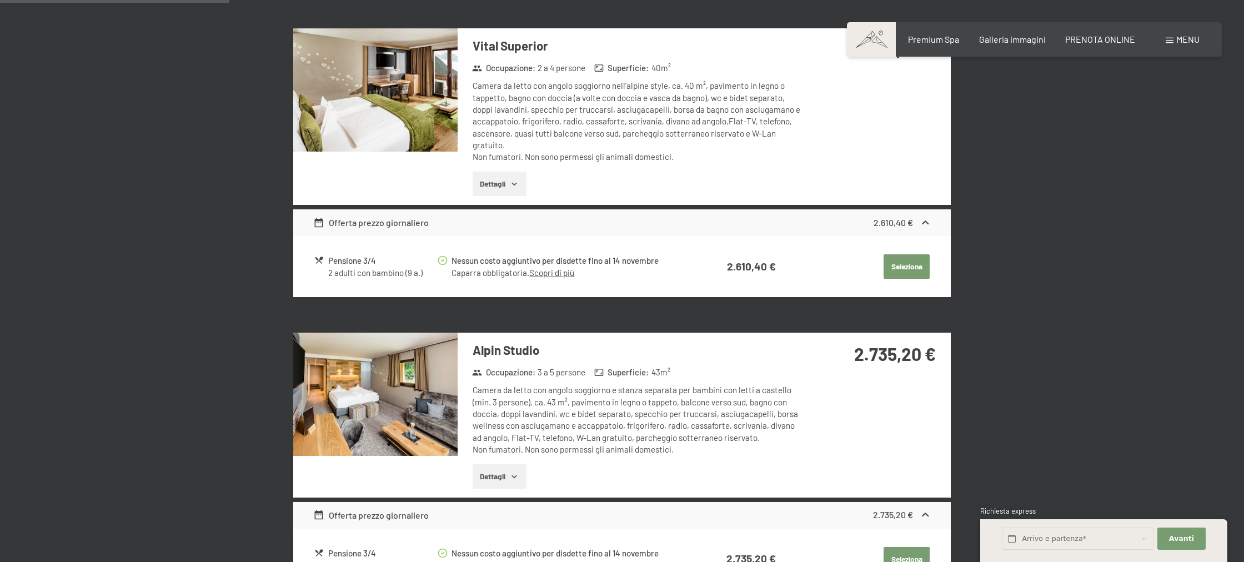
scroll to position [656, 0]
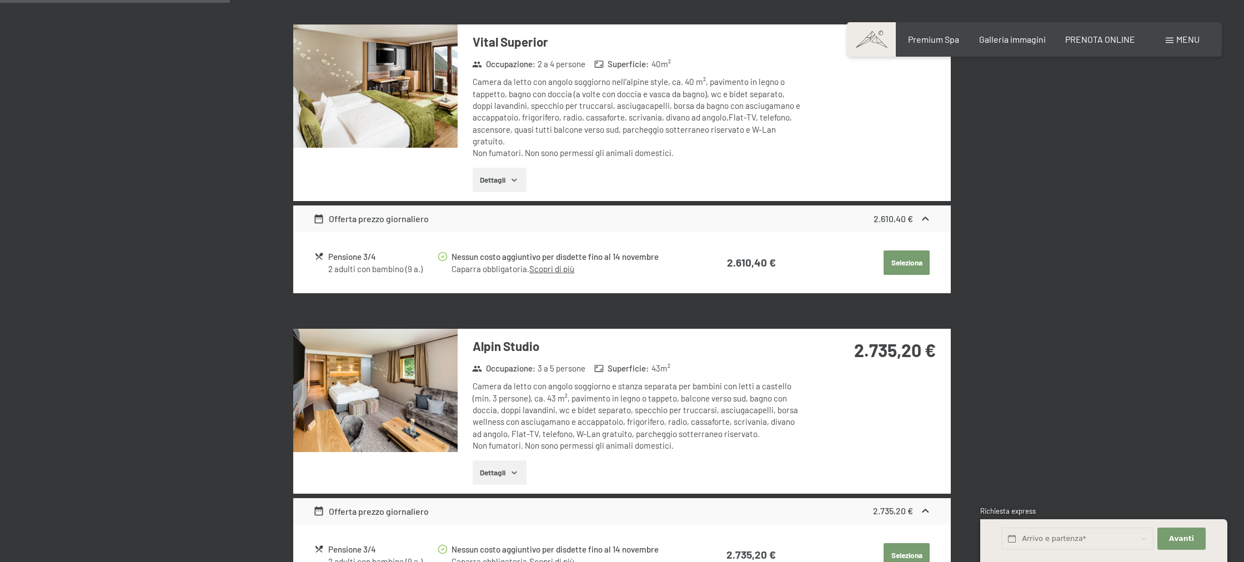
click at [390, 403] on img at bounding box center [375, 390] width 164 height 123
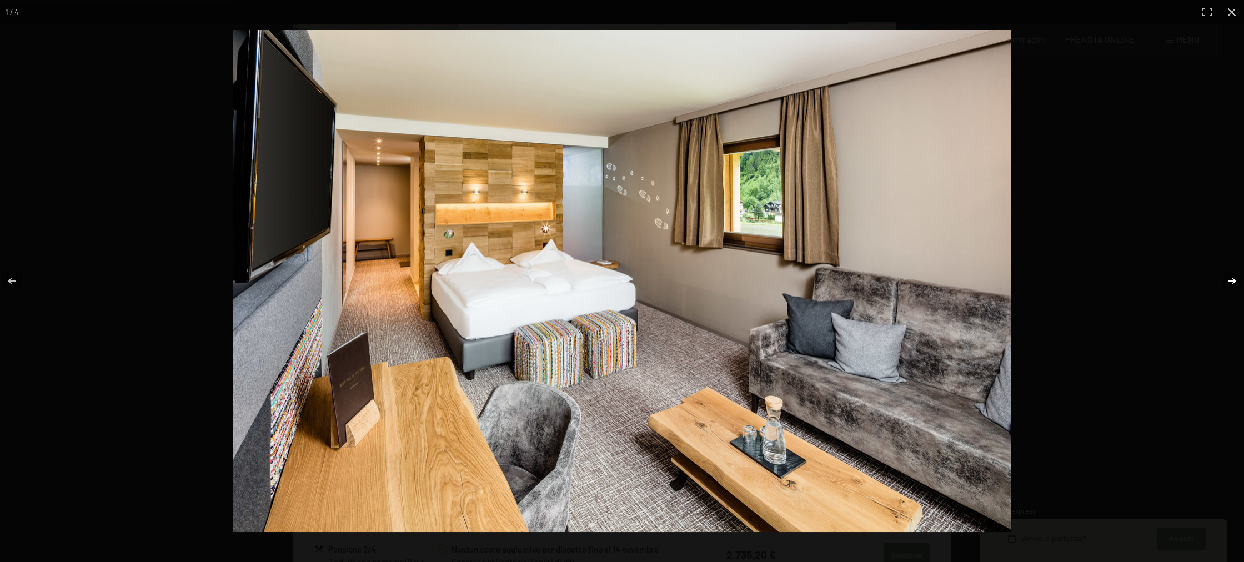
click at [1232, 285] on button "button" at bounding box center [1224, 281] width 39 height 56
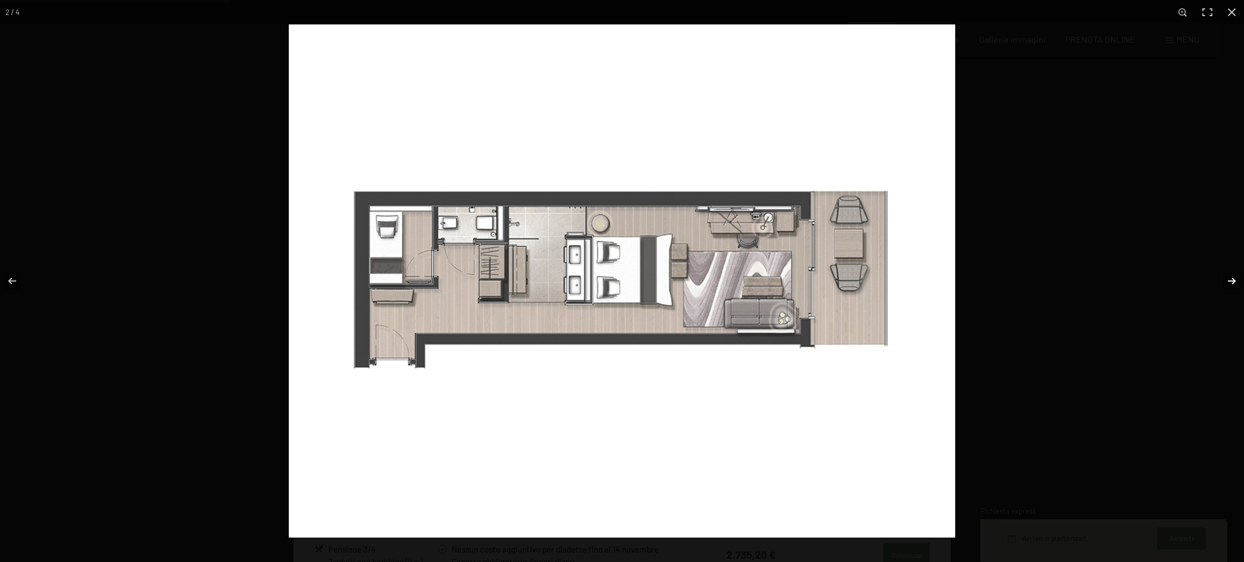
click at [1232, 285] on button "button" at bounding box center [1224, 281] width 39 height 56
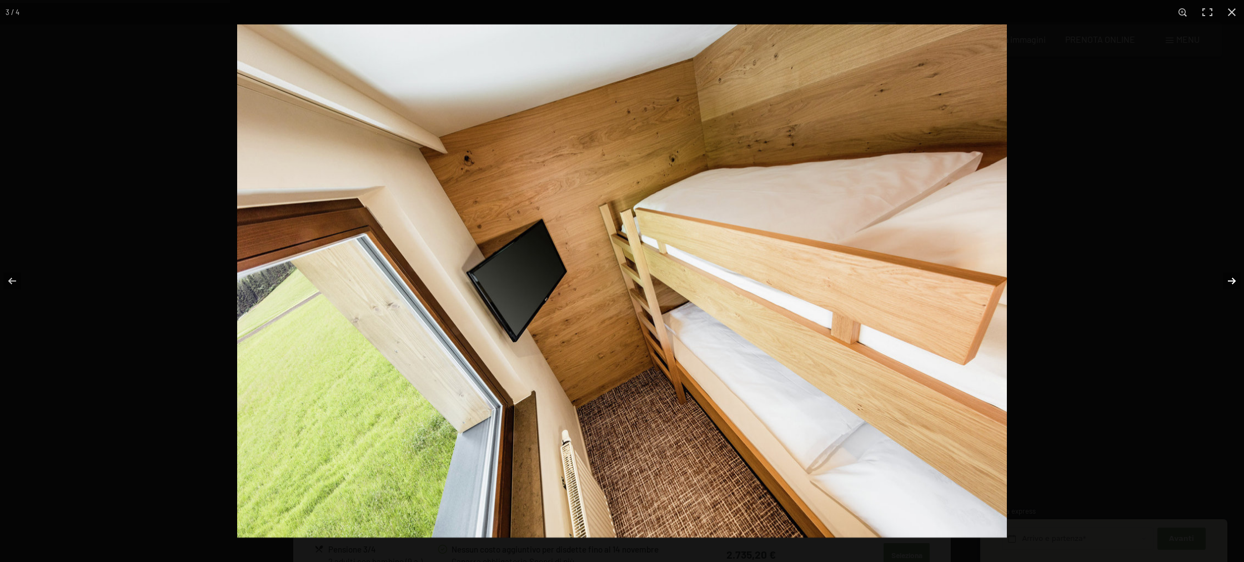
click at [1226, 280] on button "button" at bounding box center [1224, 281] width 39 height 56
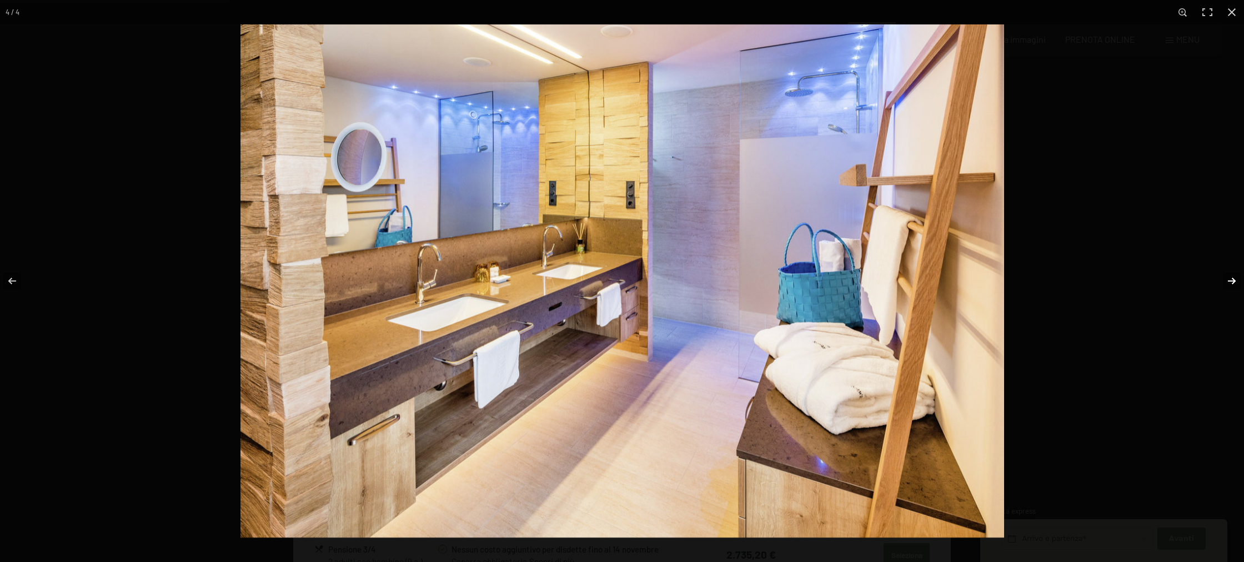
click at [1226, 280] on button "button" at bounding box center [1224, 281] width 39 height 56
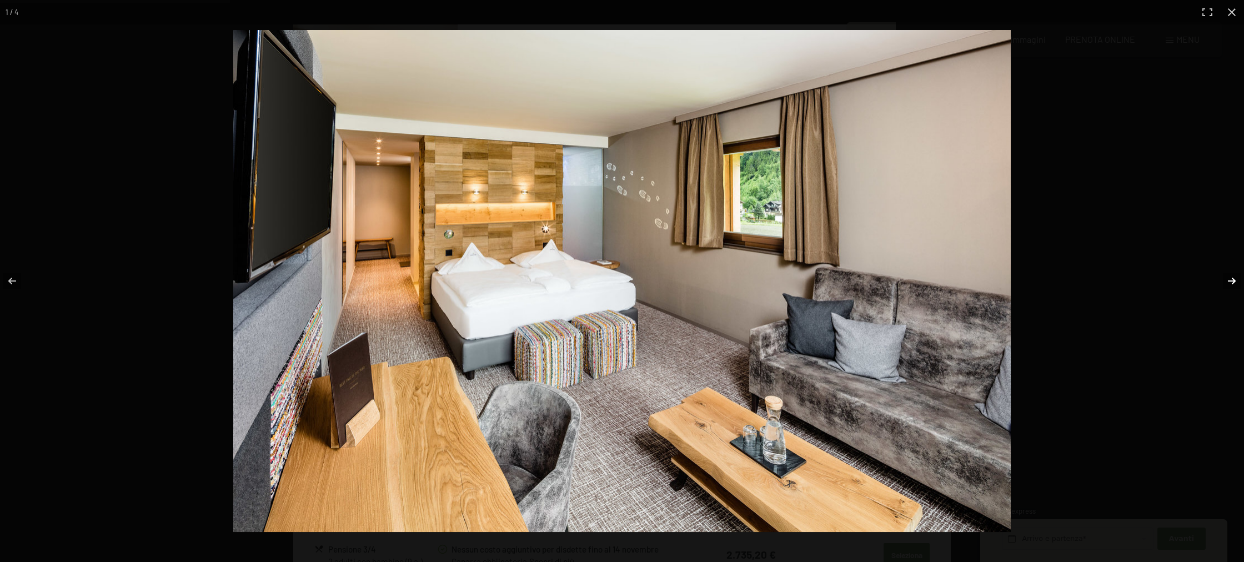
click at [1226, 280] on button "button" at bounding box center [1224, 281] width 39 height 56
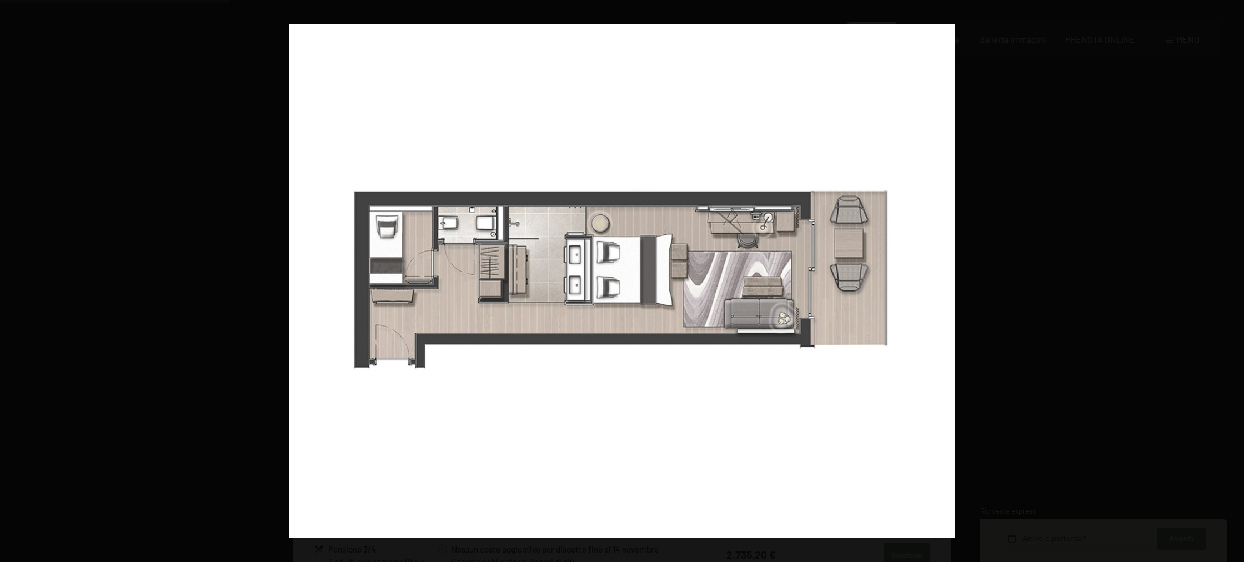
click at [1226, 280] on button "button" at bounding box center [1224, 281] width 39 height 56
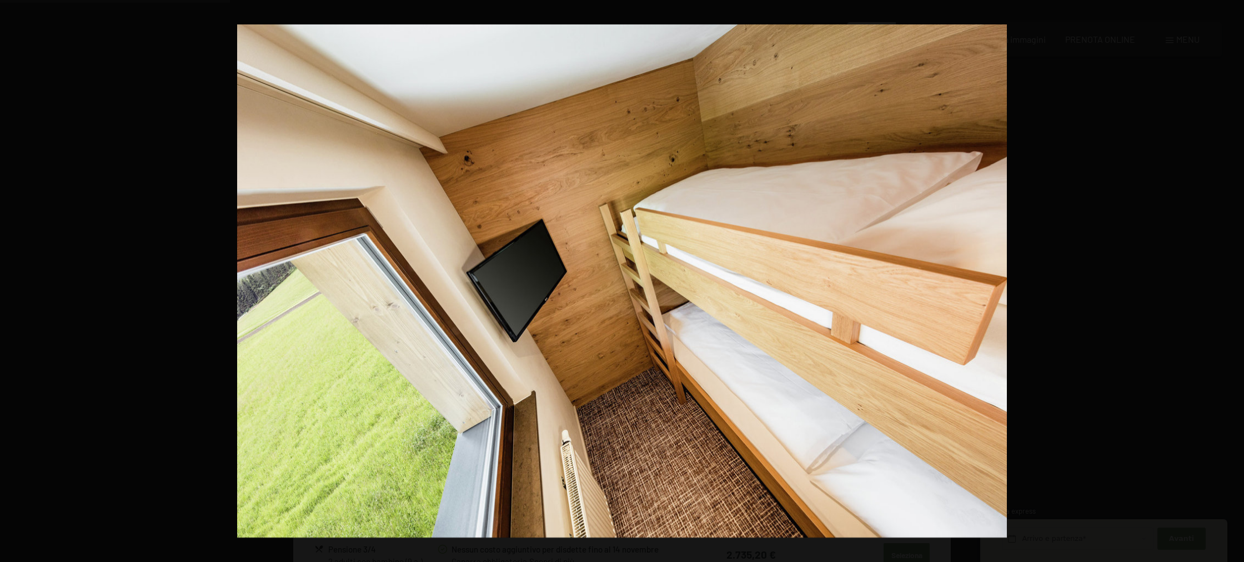
click at [1226, 280] on button "button" at bounding box center [1224, 281] width 39 height 56
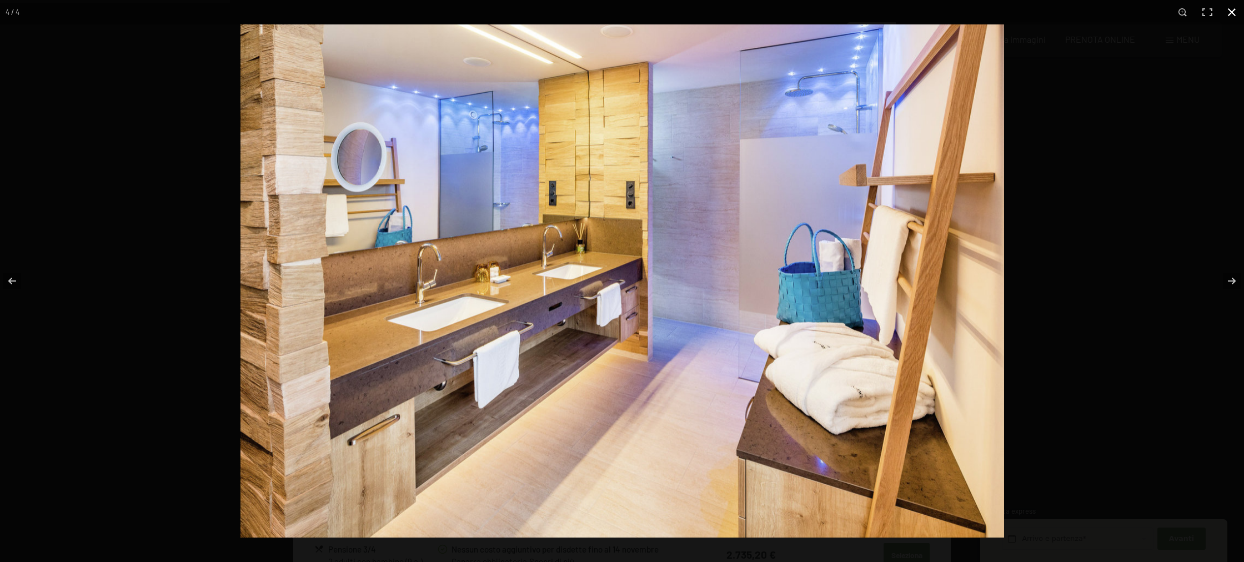
click at [1232, 13] on button "button" at bounding box center [1231, 12] width 24 height 24
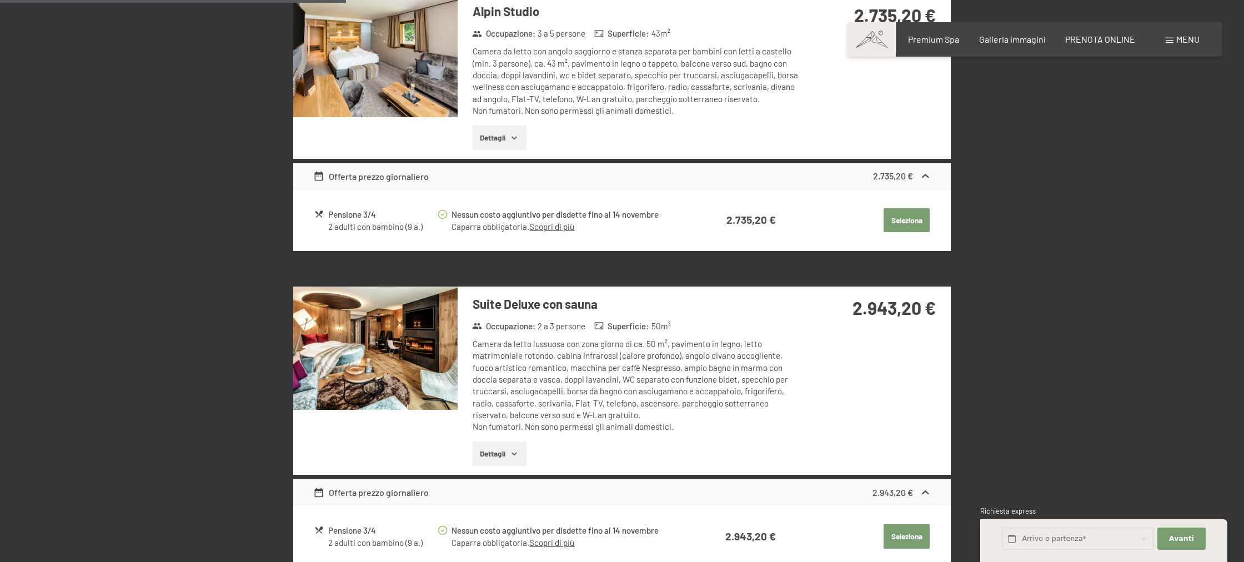
scroll to position [992, 0]
click at [441, 395] on img at bounding box center [375, 347] width 164 height 123
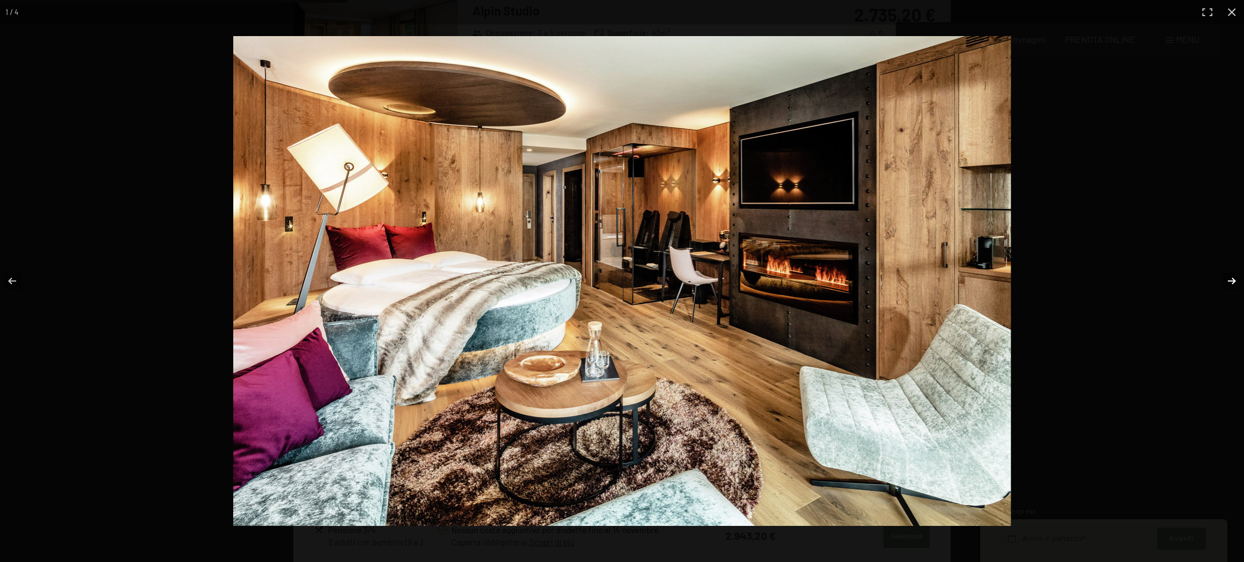
click at [1237, 278] on button "button" at bounding box center [1224, 281] width 39 height 56
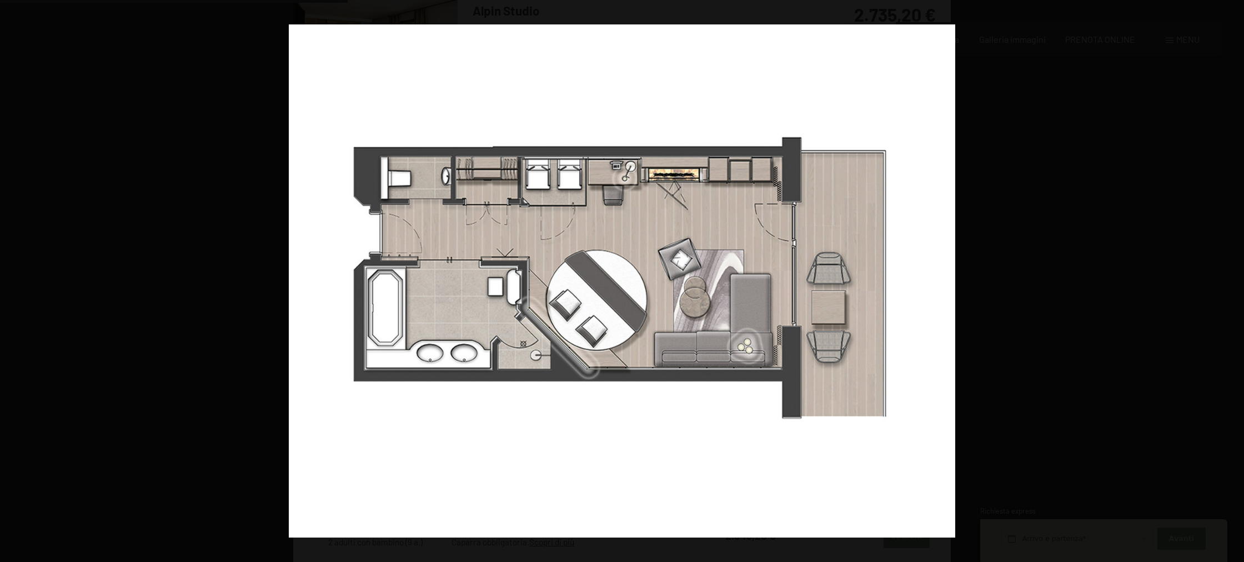
click at [1237, 278] on button "button" at bounding box center [1224, 281] width 39 height 56
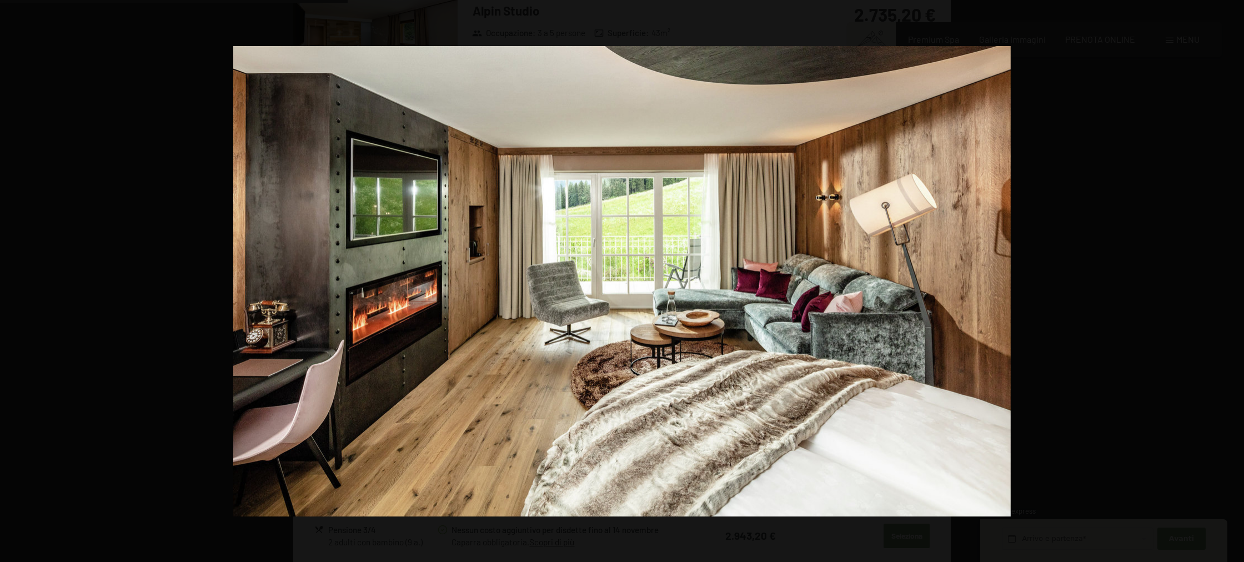
click at [1237, 278] on button "button" at bounding box center [1224, 281] width 39 height 56
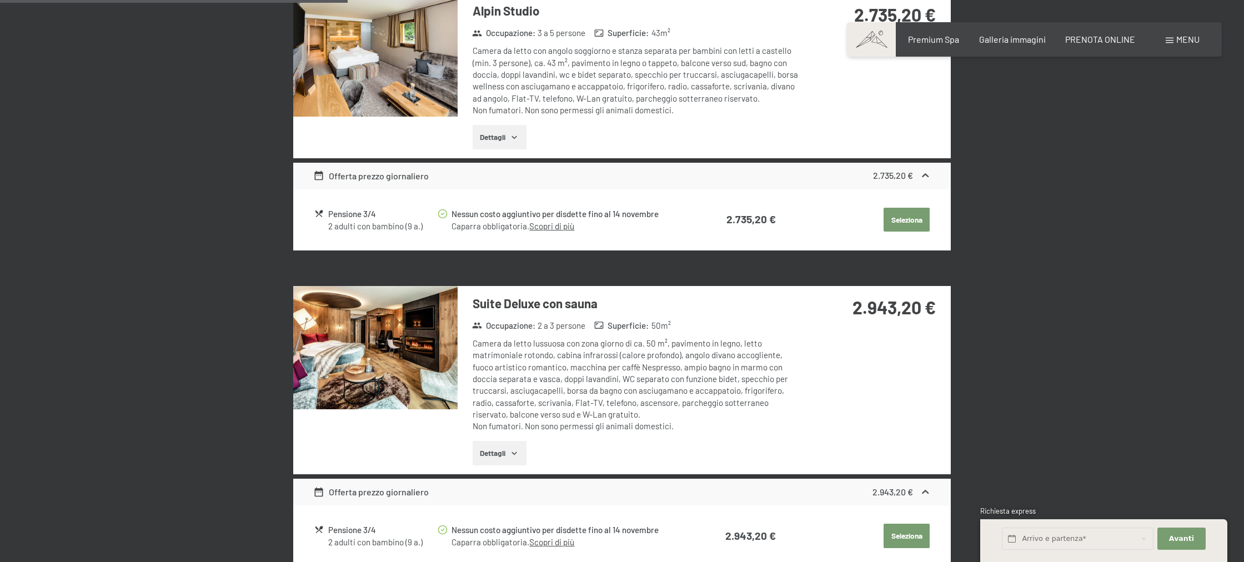
click at [0, 0] on button "button" at bounding box center [0, 0] width 0 height 0
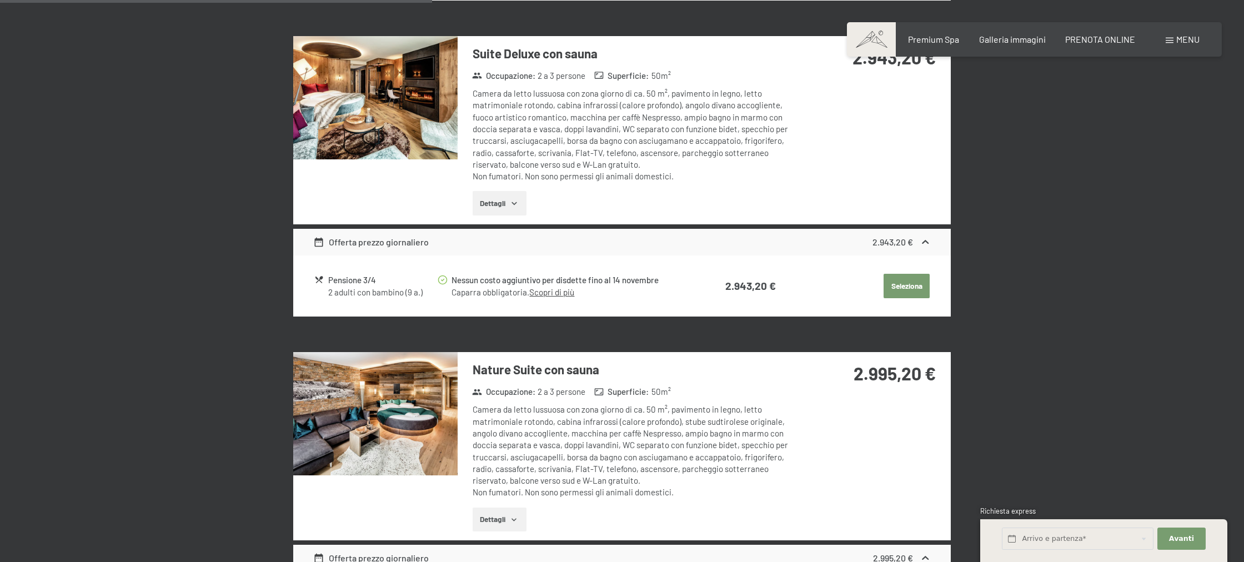
scroll to position [1244, 0]
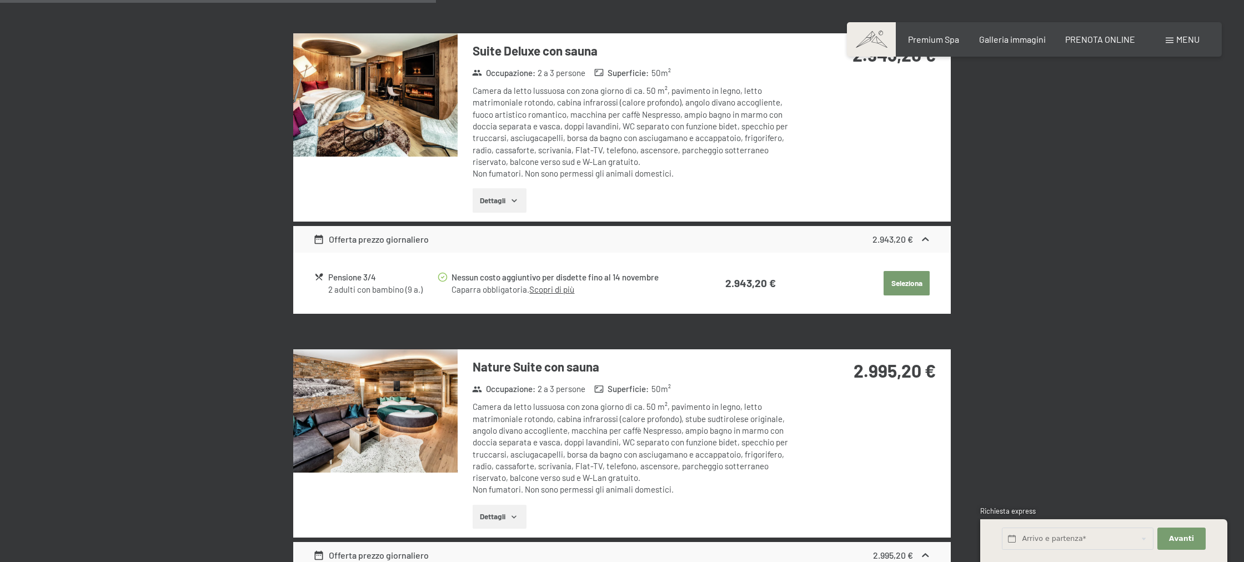
click at [451, 424] on img at bounding box center [375, 410] width 164 height 123
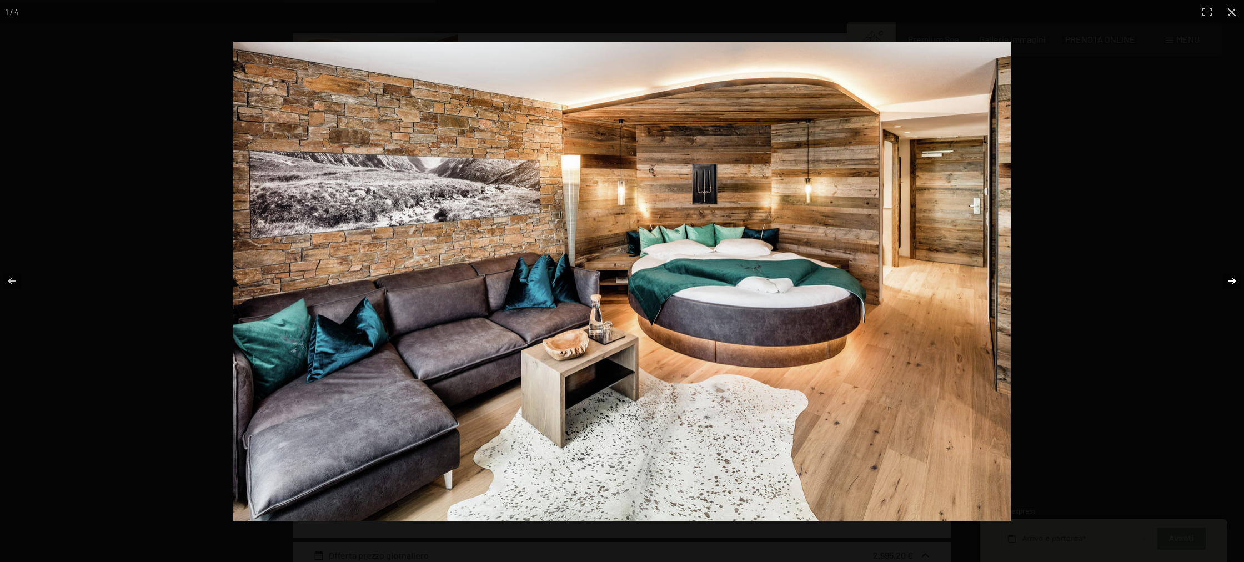
click at [1227, 284] on button "button" at bounding box center [1224, 281] width 39 height 56
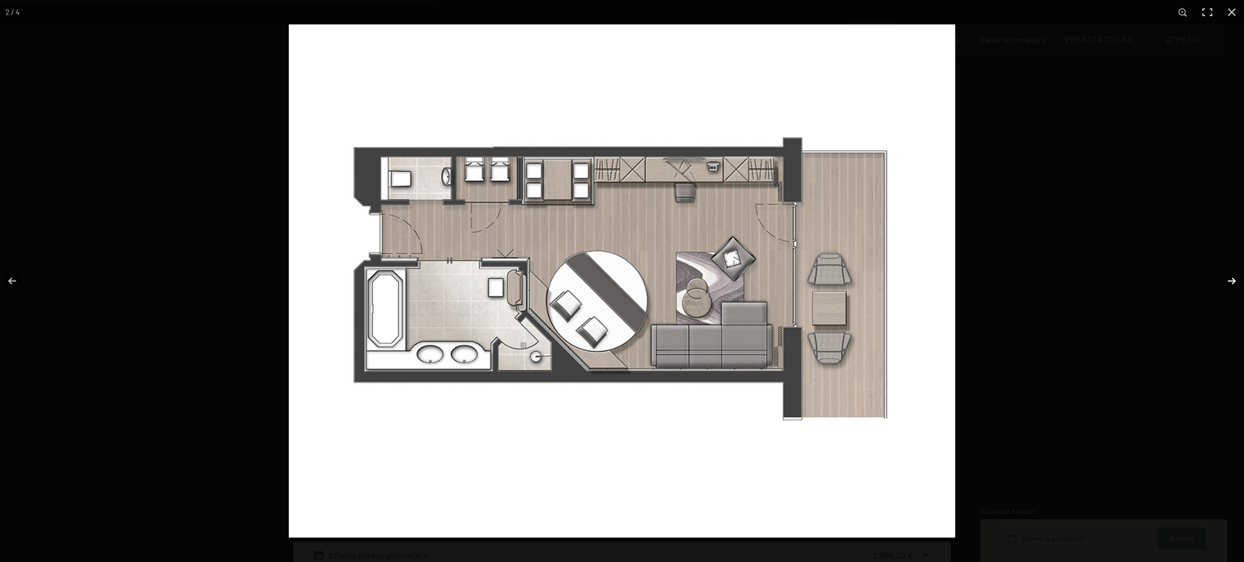
click at [1227, 284] on button "button" at bounding box center [1224, 281] width 39 height 56
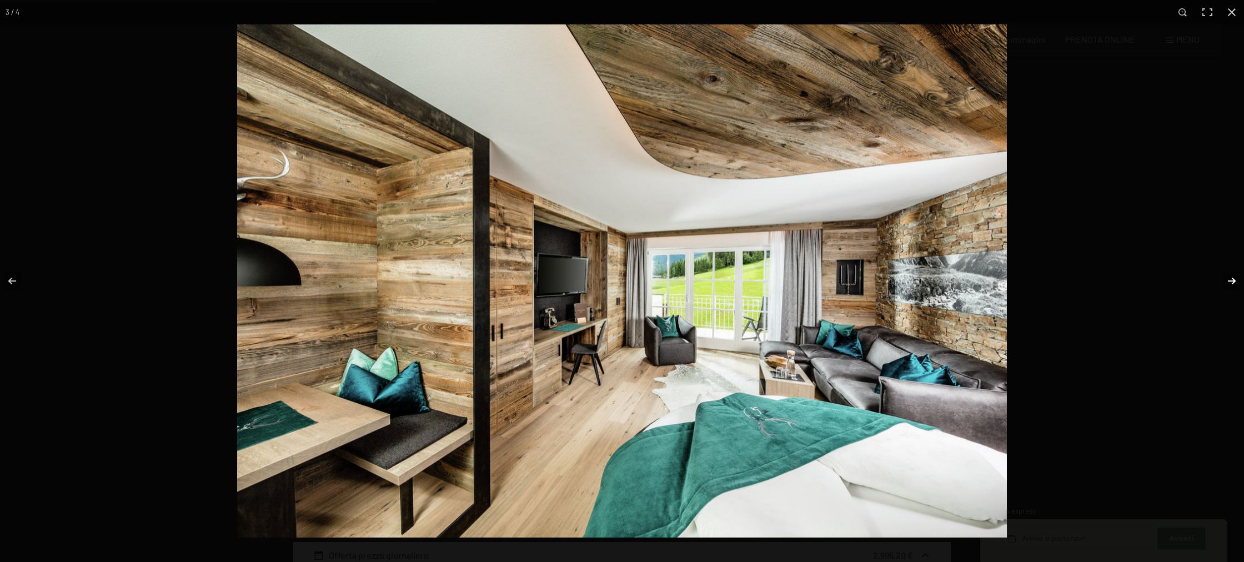
click at [1227, 284] on button "button" at bounding box center [1224, 281] width 39 height 56
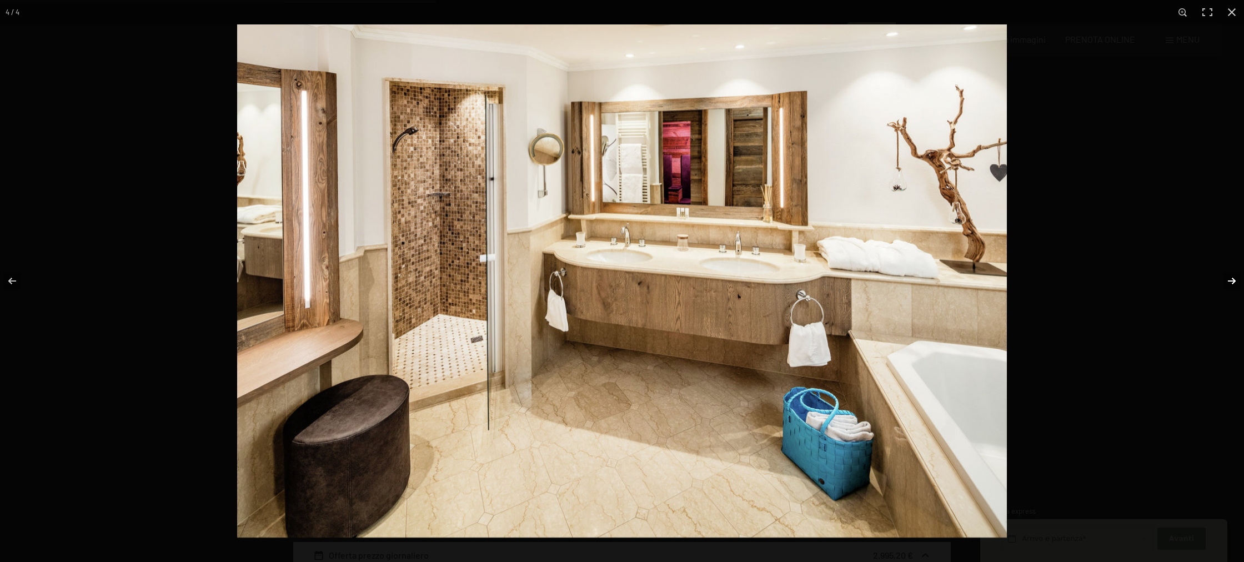
click at [1227, 284] on button "button" at bounding box center [1224, 281] width 39 height 56
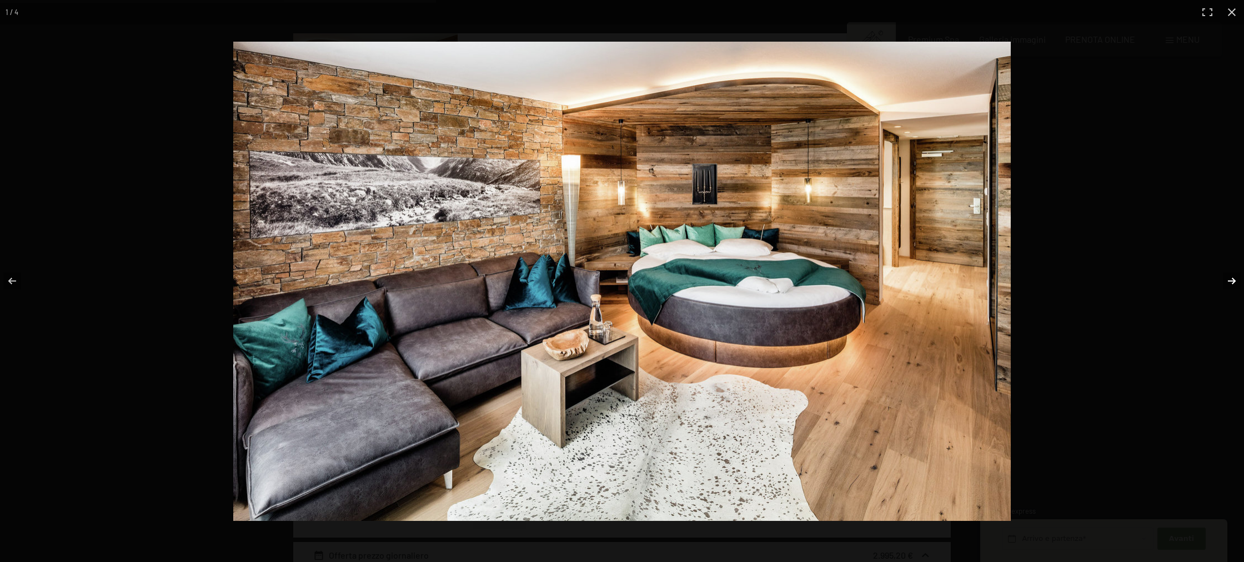
click at [1227, 284] on button "button" at bounding box center [1224, 281] width 39 height 56
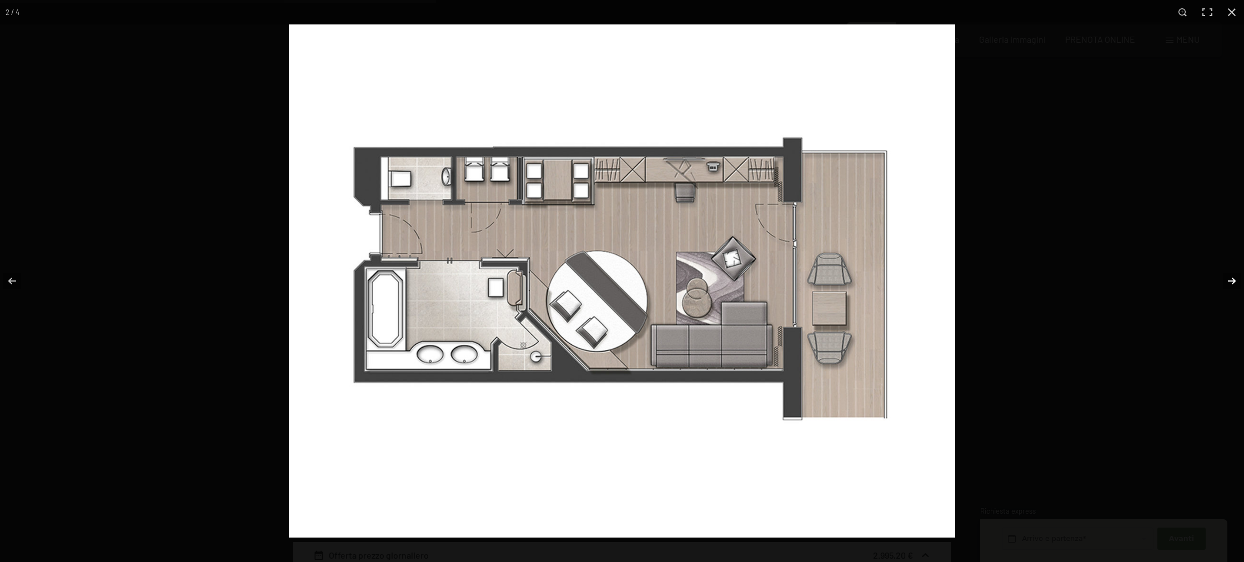
click at [1227, 283] on button "button" at bounding box center [1224, 281] width 39 height 56
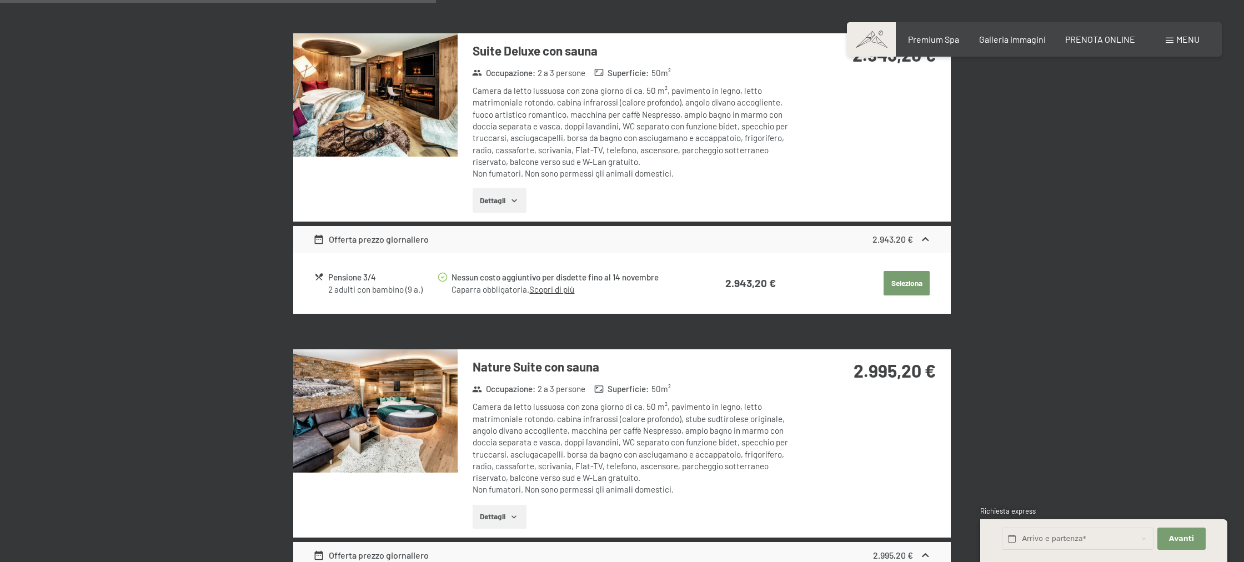
click at [0, 0] on button "button" at bounding box center [0, 0] width 0 height 0
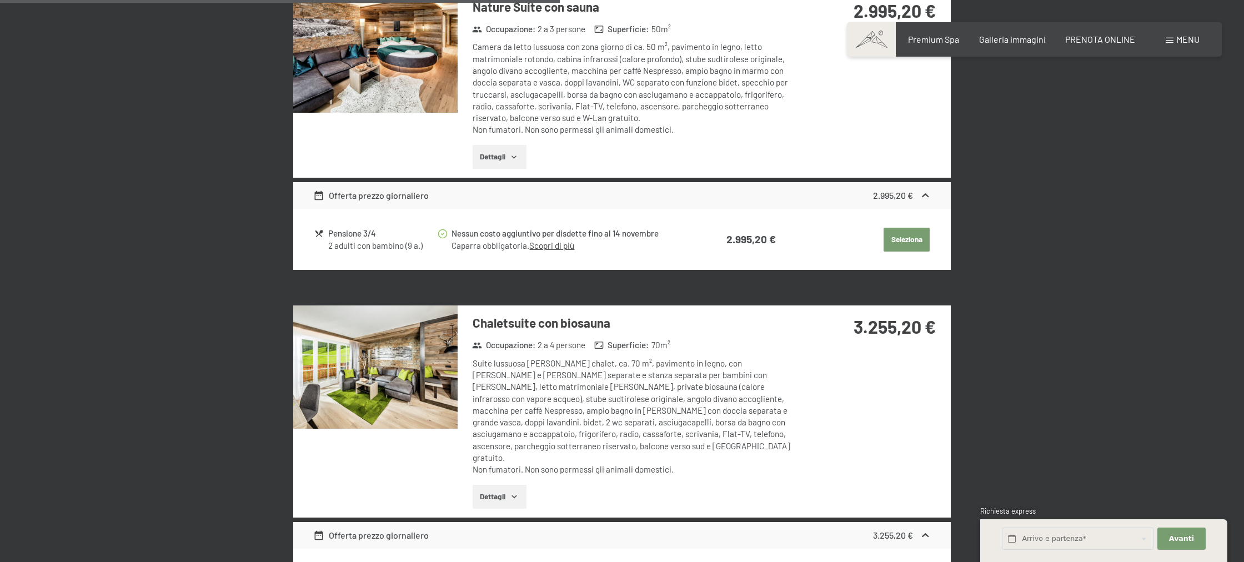
scroll to position [1607, 0]
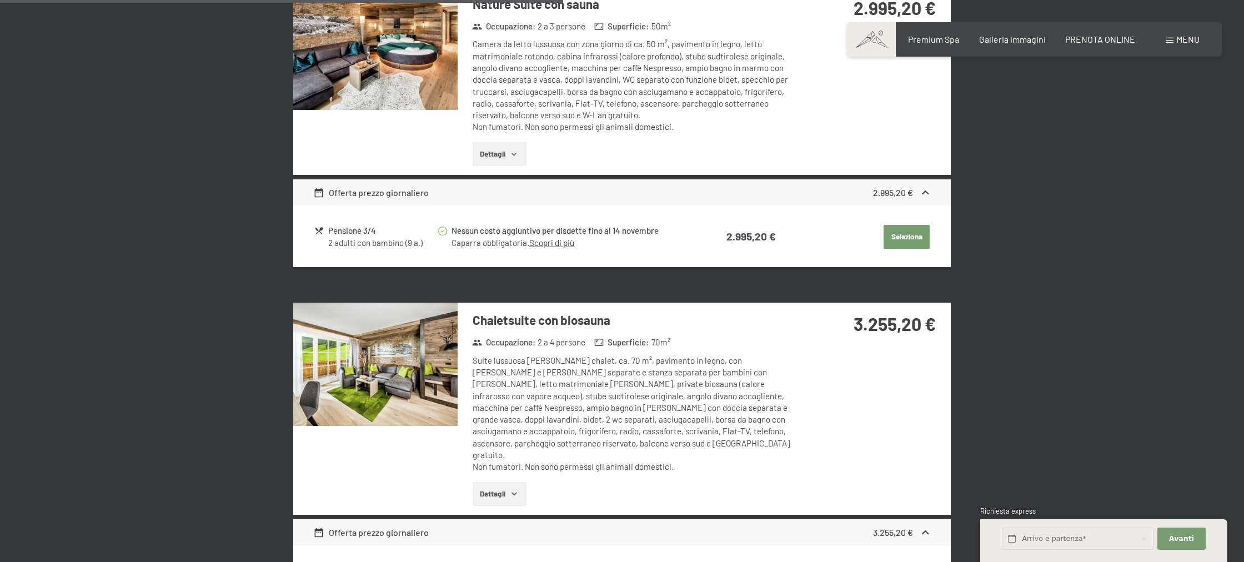
click at [453, 363] on img at bounding box center [375, 364] width 164 height 123
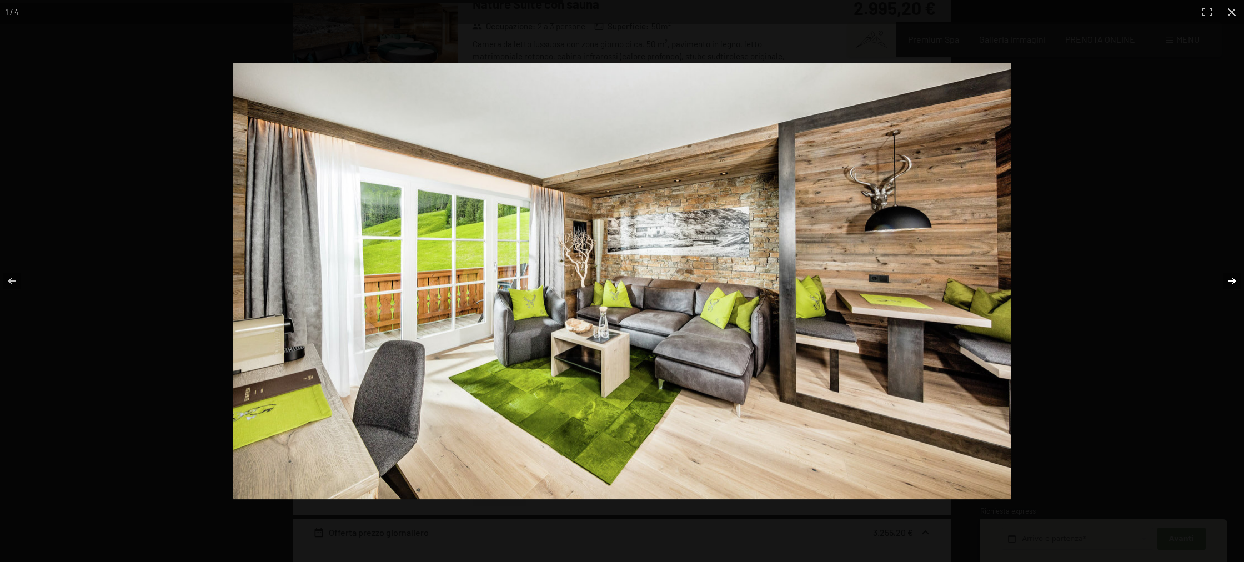
click at [1231, 283] on button "button" at bounding box center [1224, 281] width 39 height 56
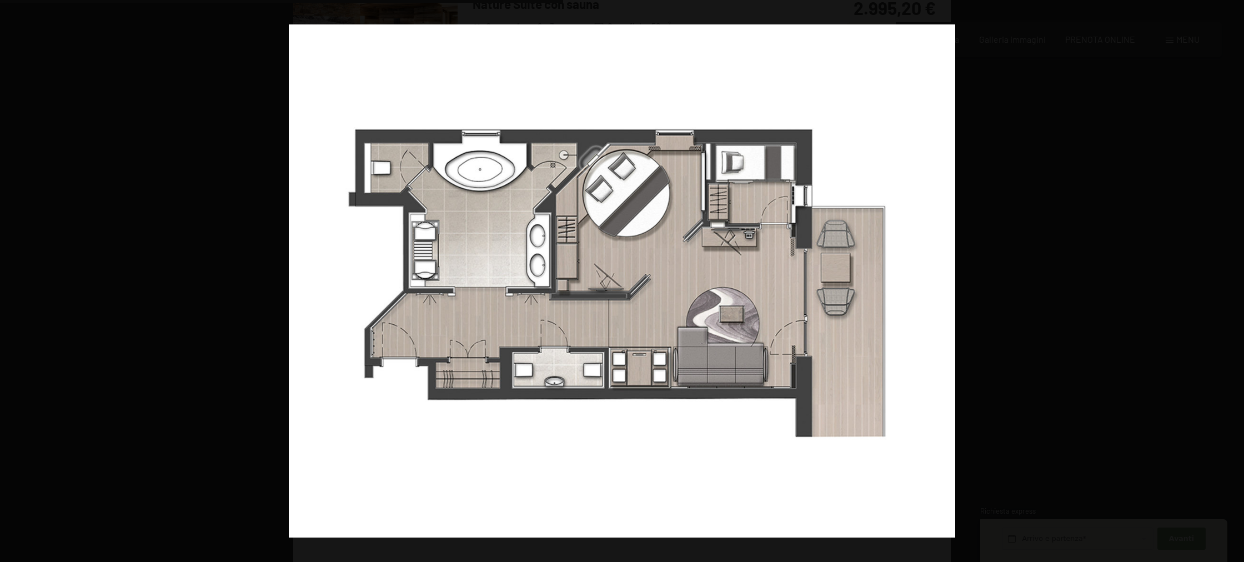
click at [1231, 283] on button "button" at bounding box center [1224, 281] width 39 height 56
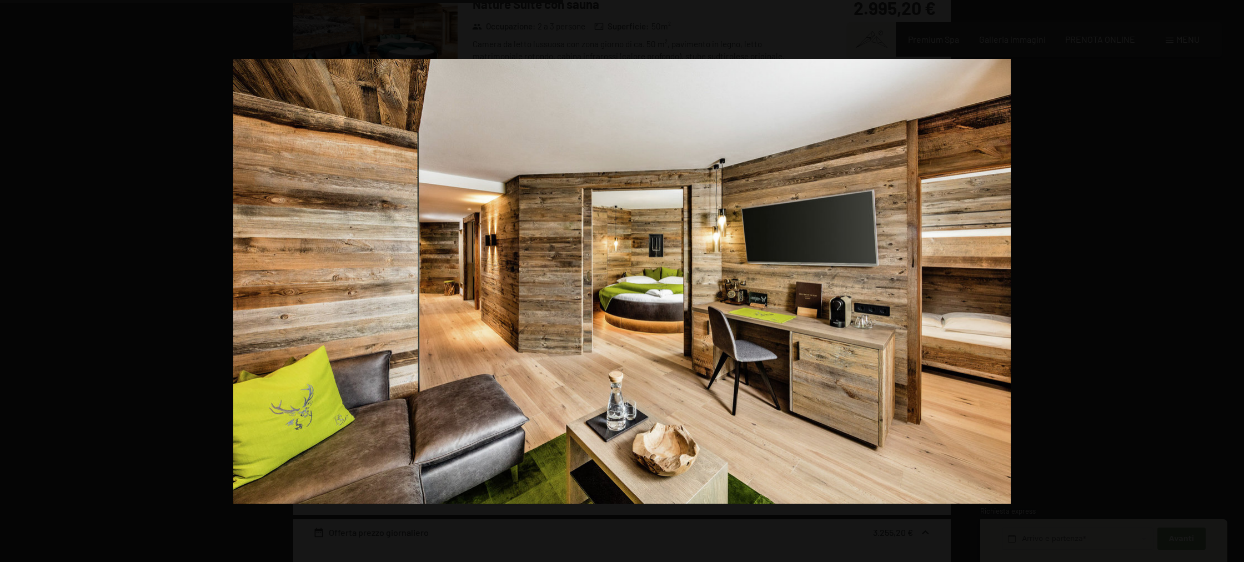
click at [1231, 283] on button "button" at bounding box center [1224, 281] width 39 height 56
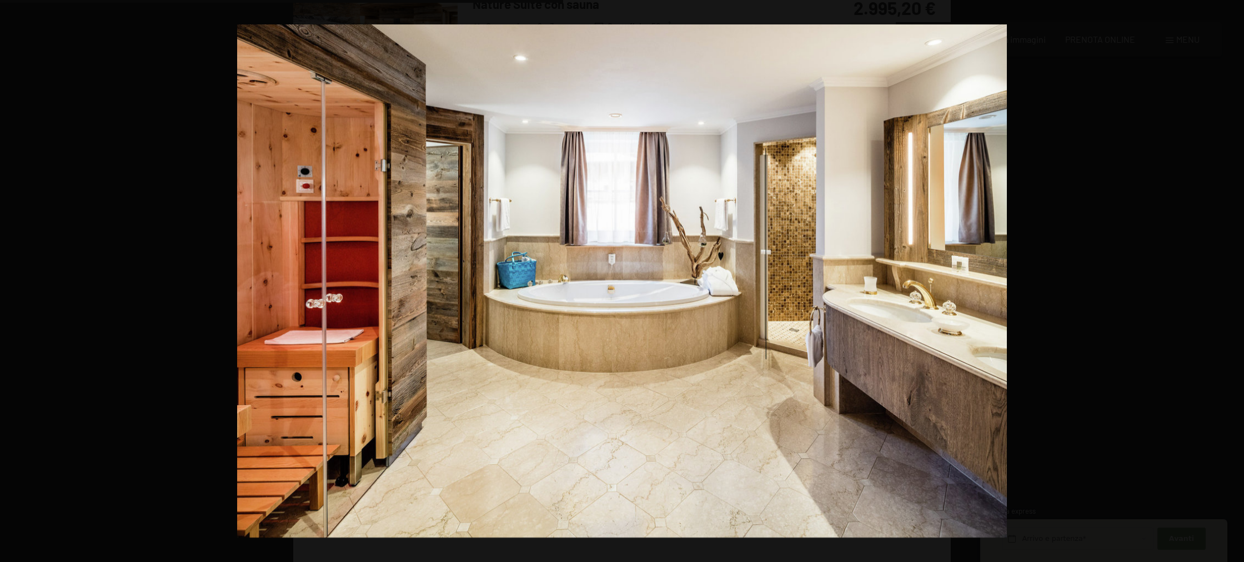
click at [1231, 283] on button "button" at bounding box center [1224, 281] width 39 height 56
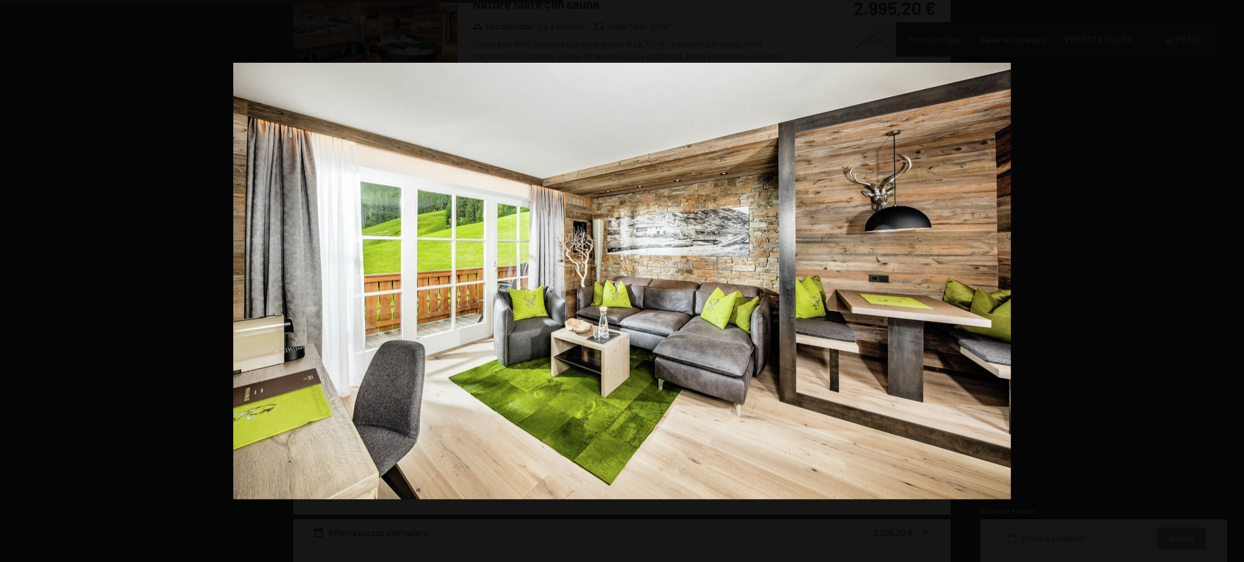
click at [1231, 283] on button "button" at bounding box center [1224, 281] width 39 height 56
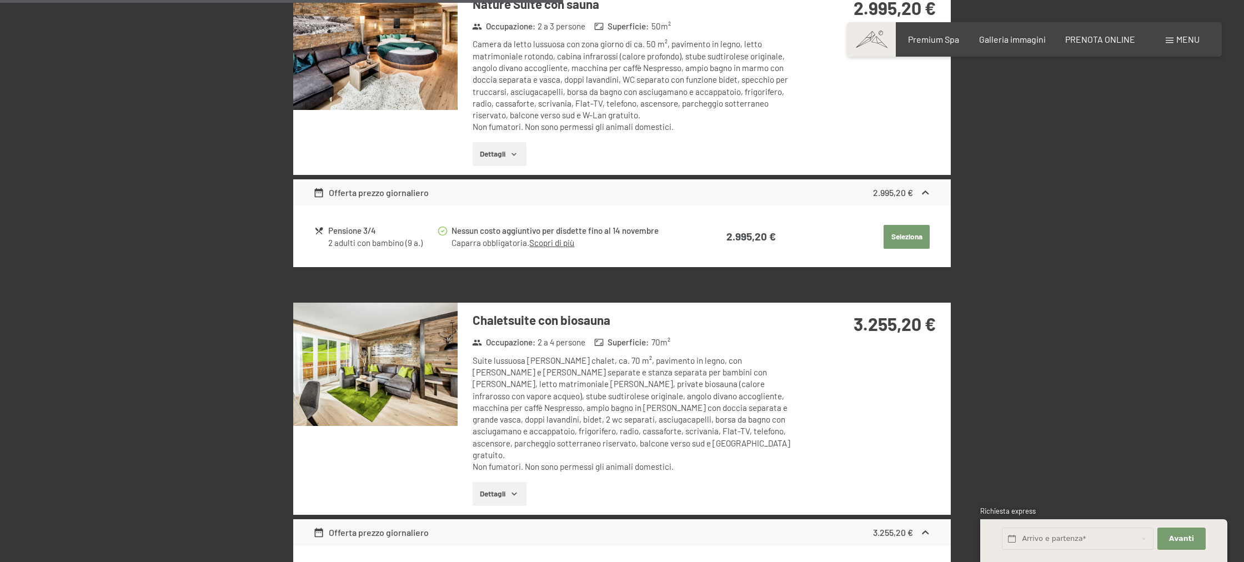
click at [0, 0] on button "button" at bounding box center [0, 0] width 0 height 0
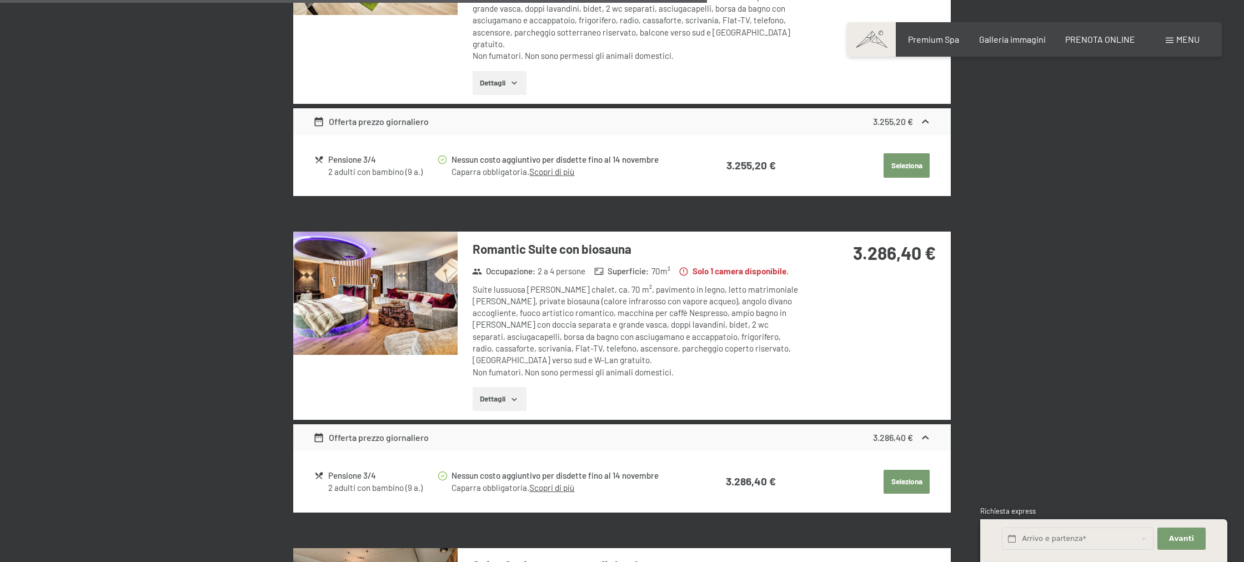
scroll to position [2021, 0]
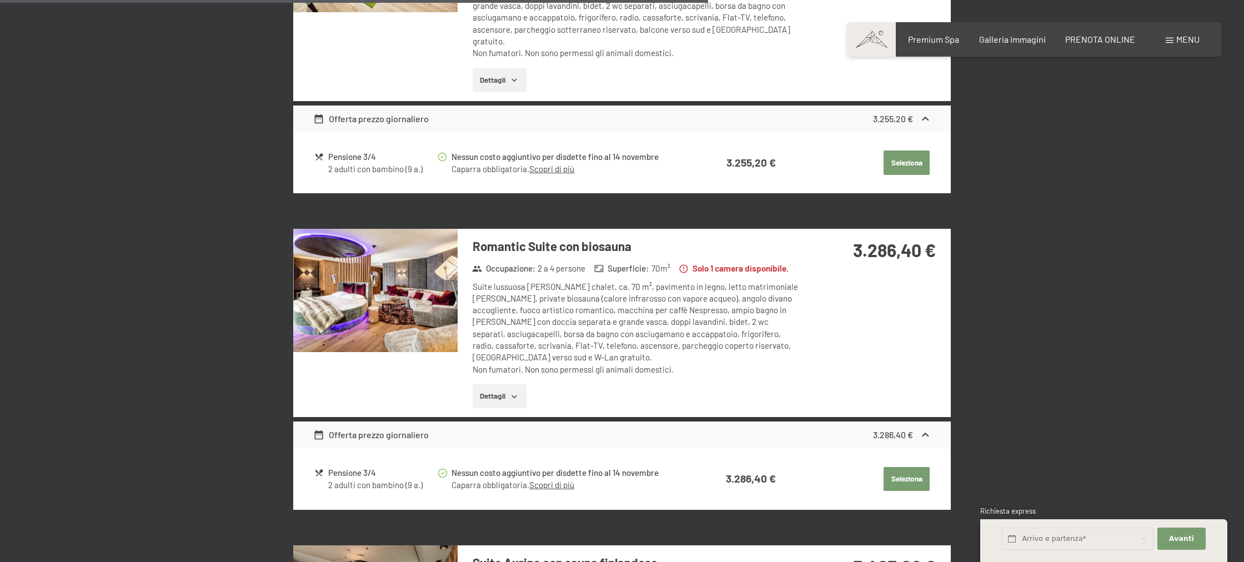
click at [397, 285] on img at bounding box center [375, 290] width 164 height 123
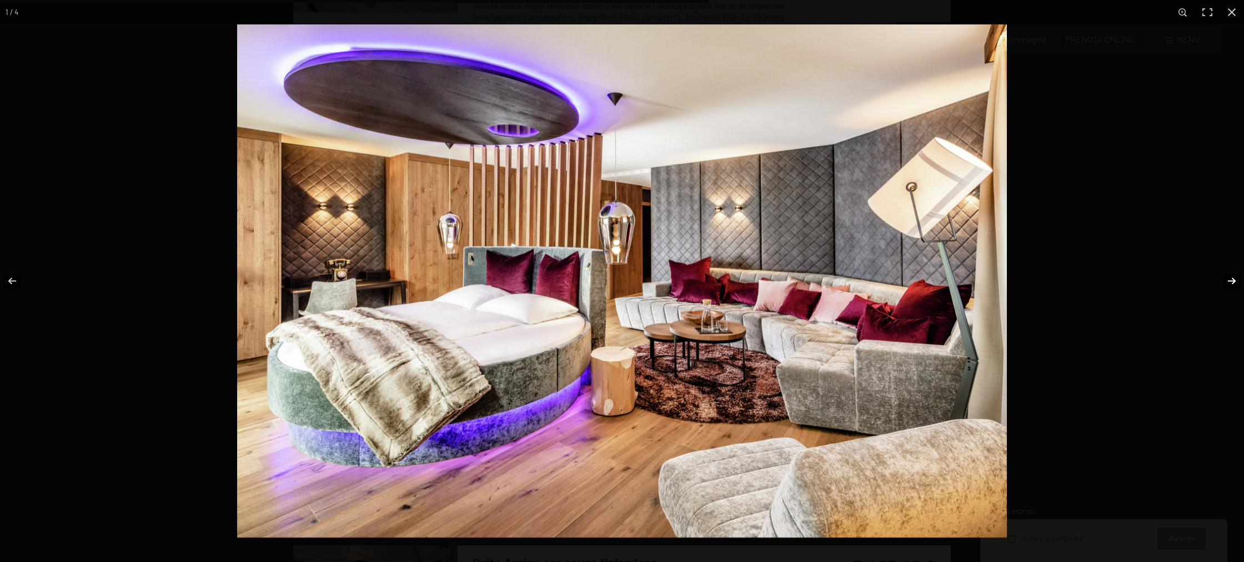
click at [1230, 274] on button "button" at bounding box center [1224, 281] width 39 height 56
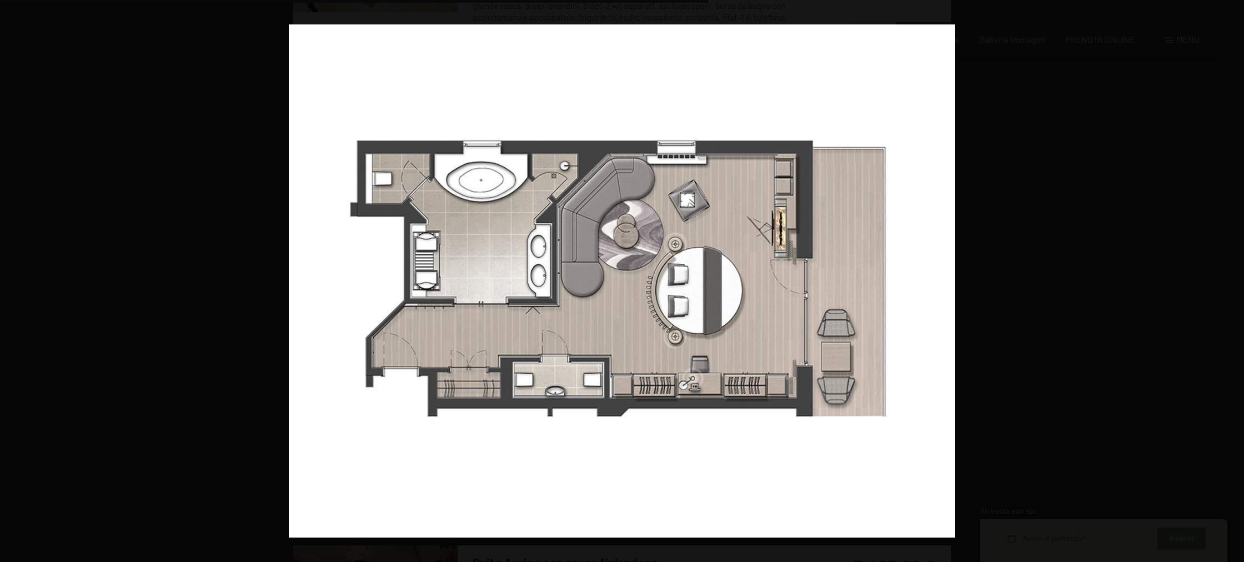
click at [1230, 274] on button "button" at bounding box center [1224, 281] width 39 height 56
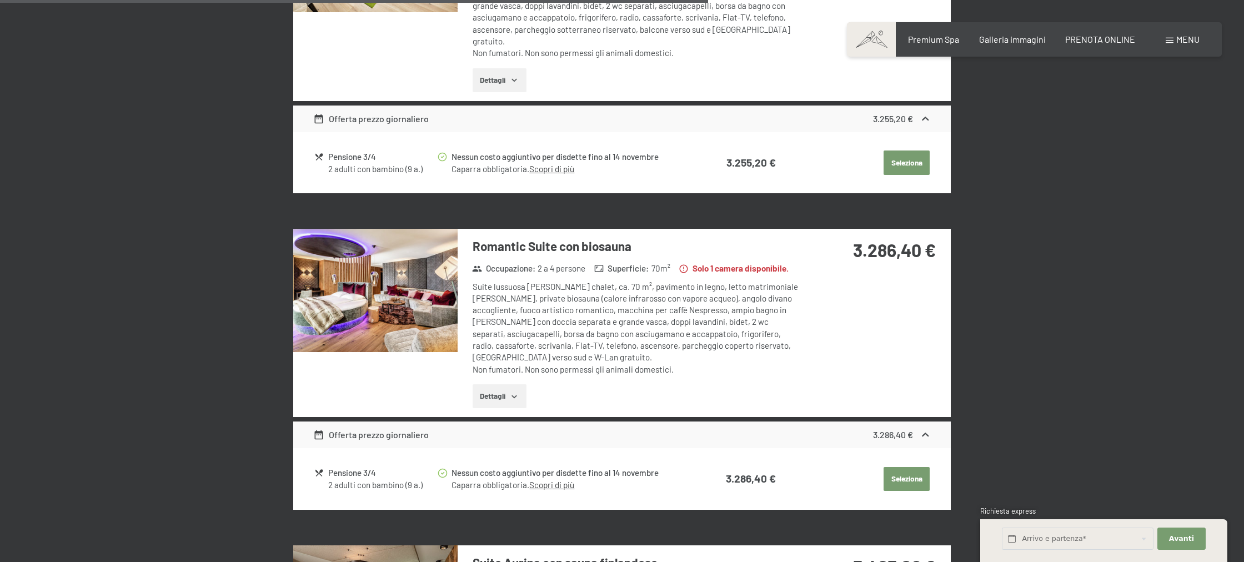
click at [0, 0] on button "button" at bounding box center [0, 0] width 0 height 0
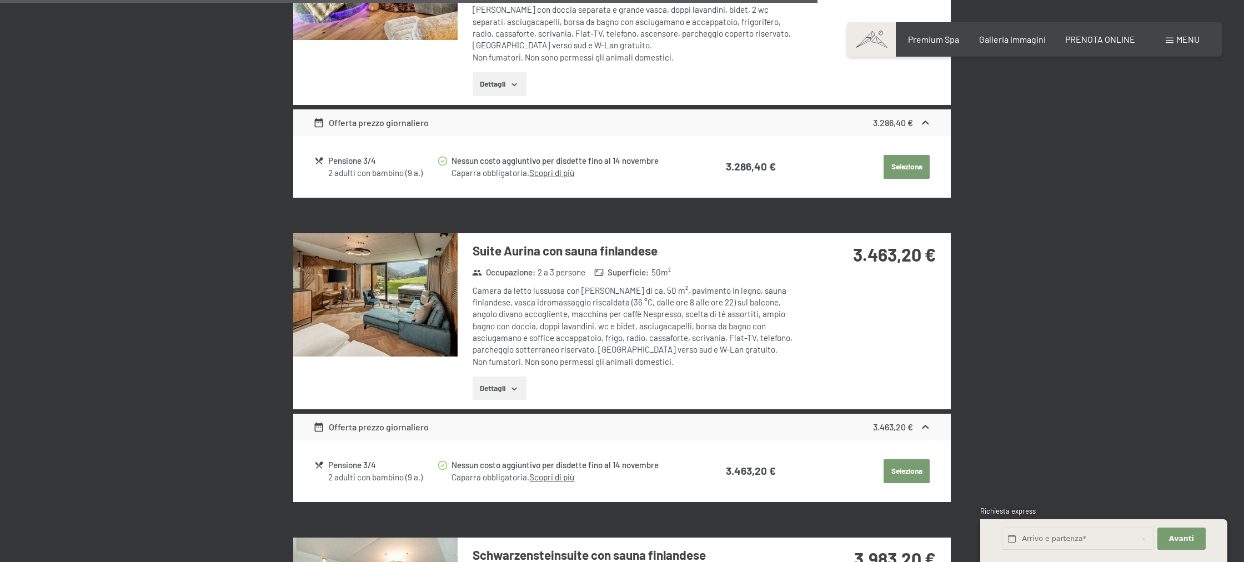
scroll to position [2340, 0]
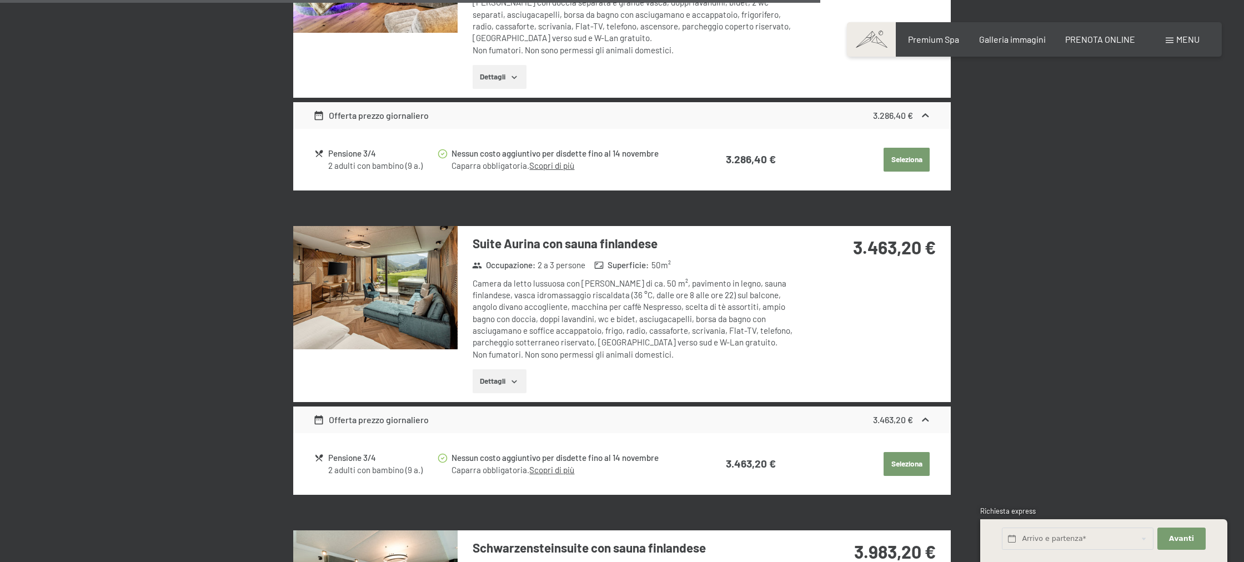
click at [436, 312] on img at bounding box center [375, 287] width 164 height 123
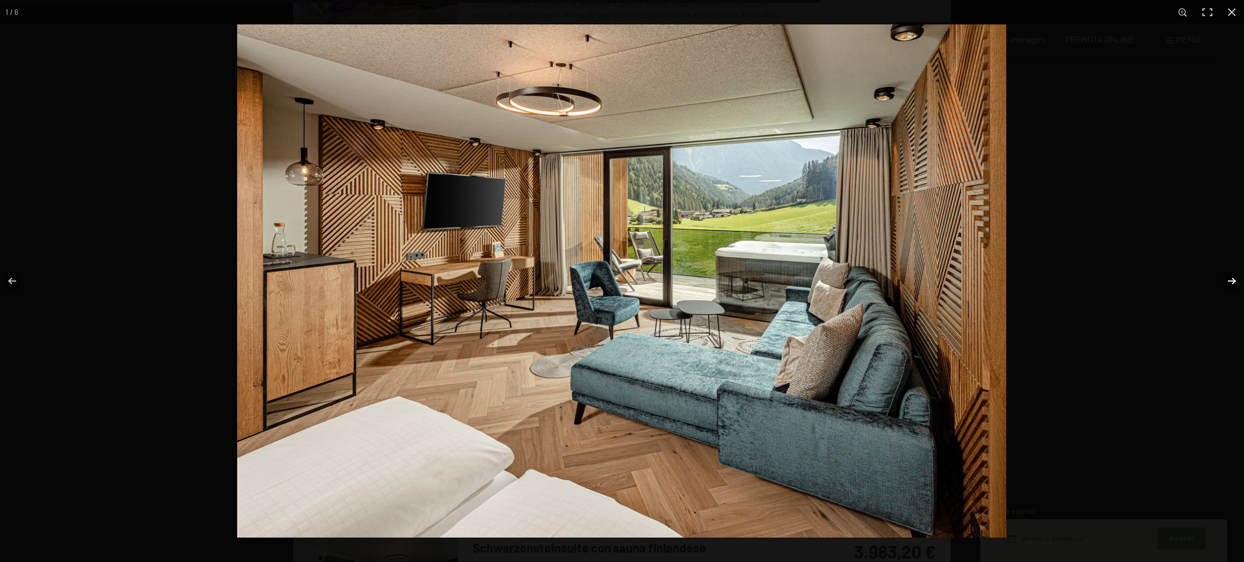
click at [1229, 285] on button "button" at bounding box center [1224, 281] width 39 height 56
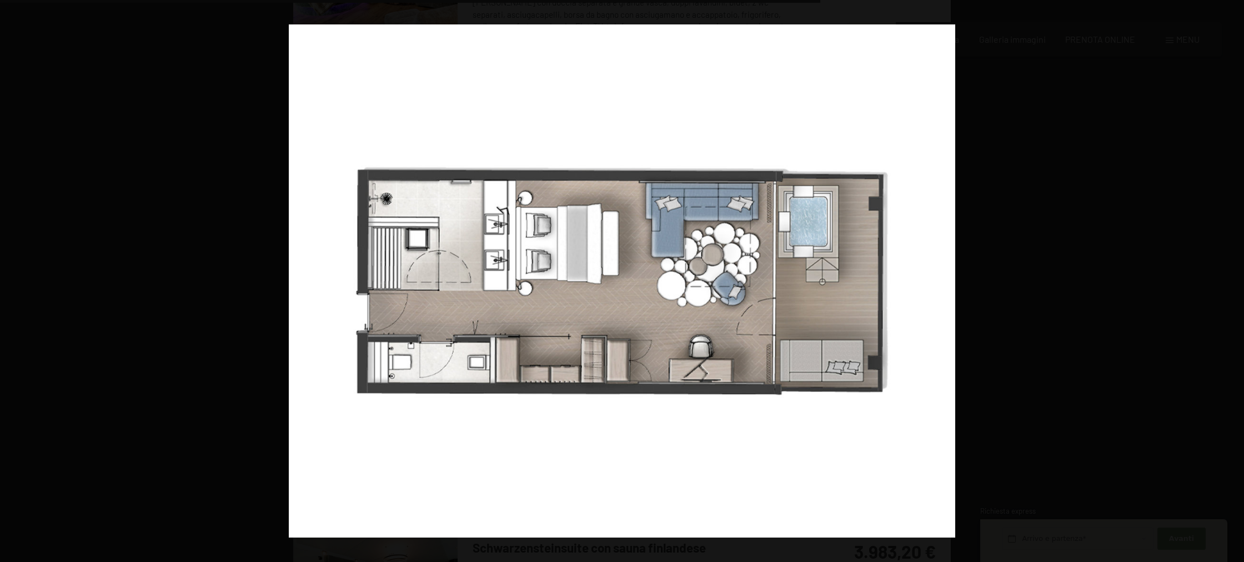
click at [1229, 285] on button "button" at bounding box center [1224, 281] width 39 height 56
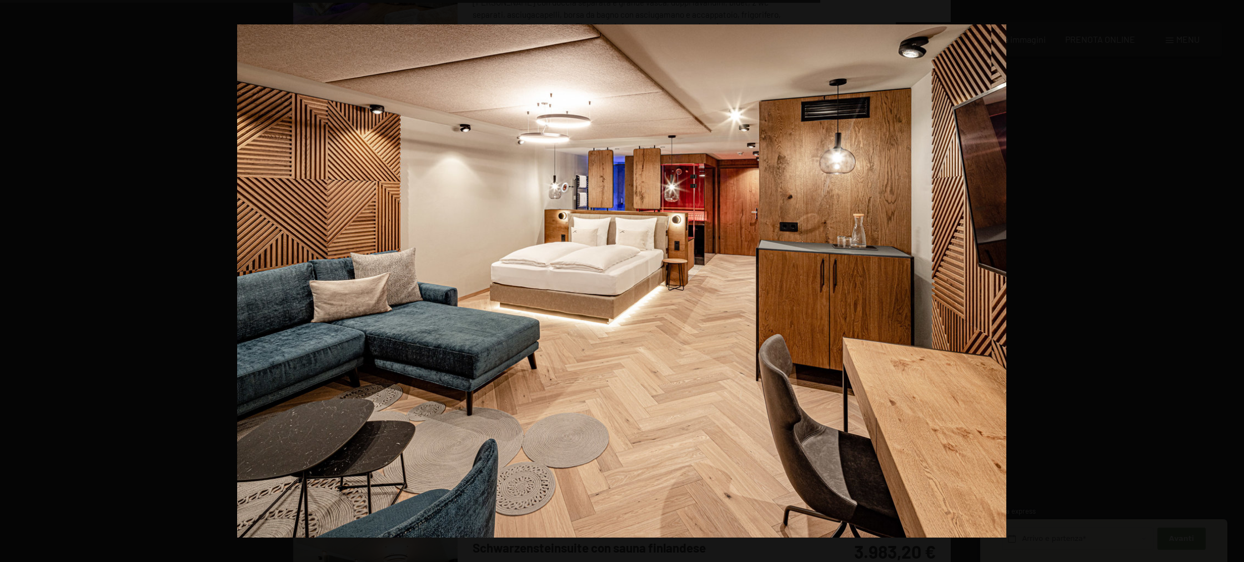
click at [1229, 285] on button "button" at bounding box center [1224, 281] width 39 height 56
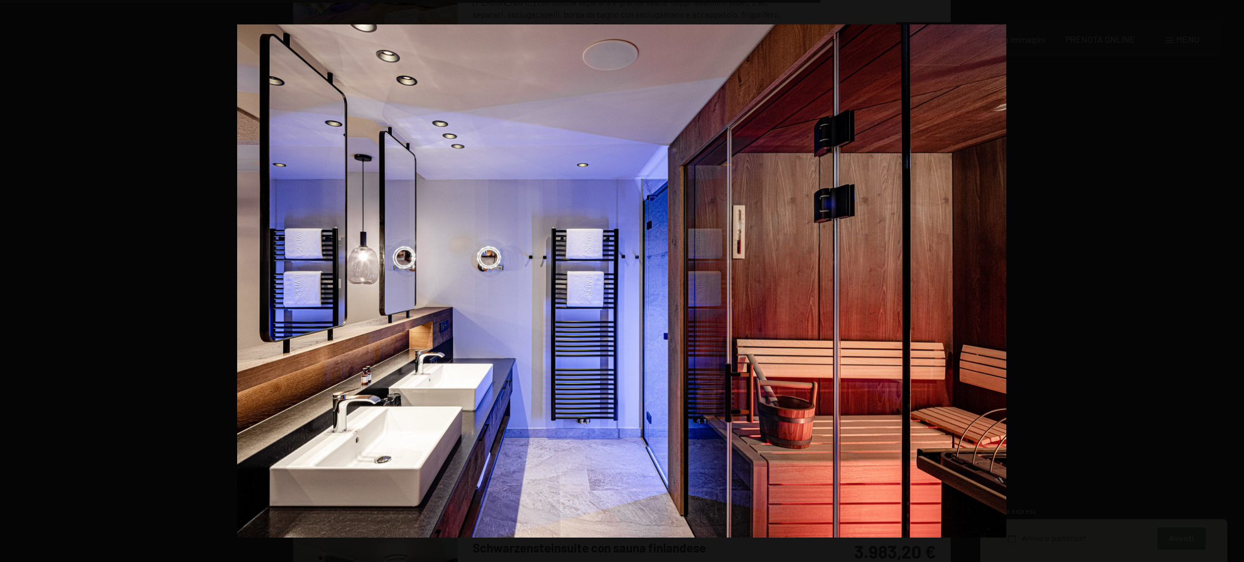
click at [1229, 285] on button "button" at bounding box center [1224, 281] width 39 height 56
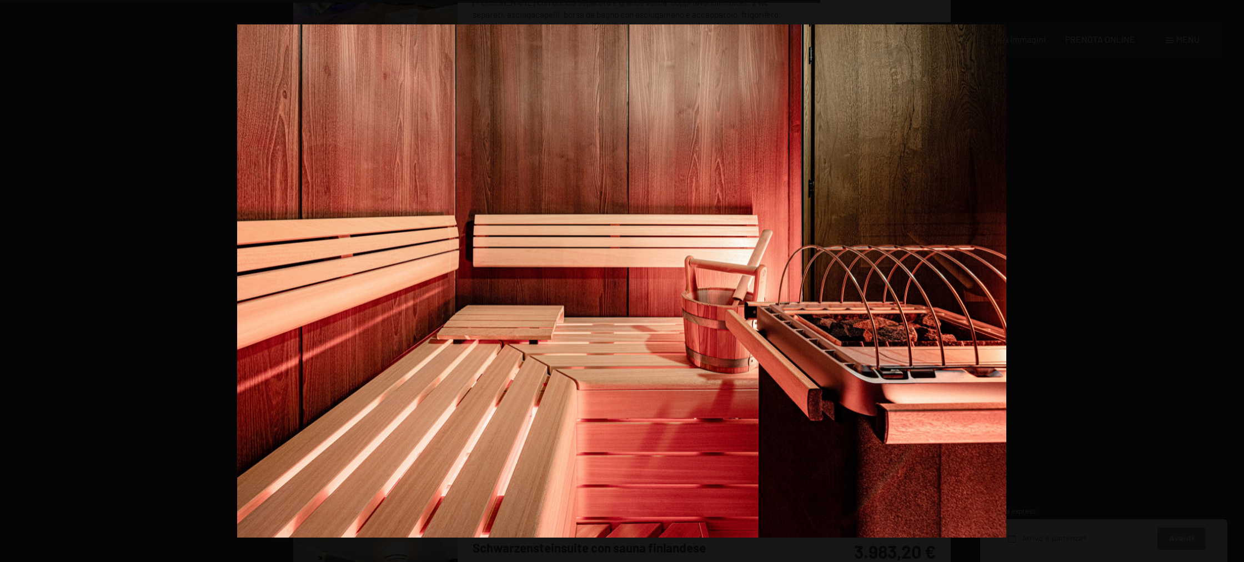
click at [1229, 285] on button "button" at bounding box center [1224, 281] width 39 height 56
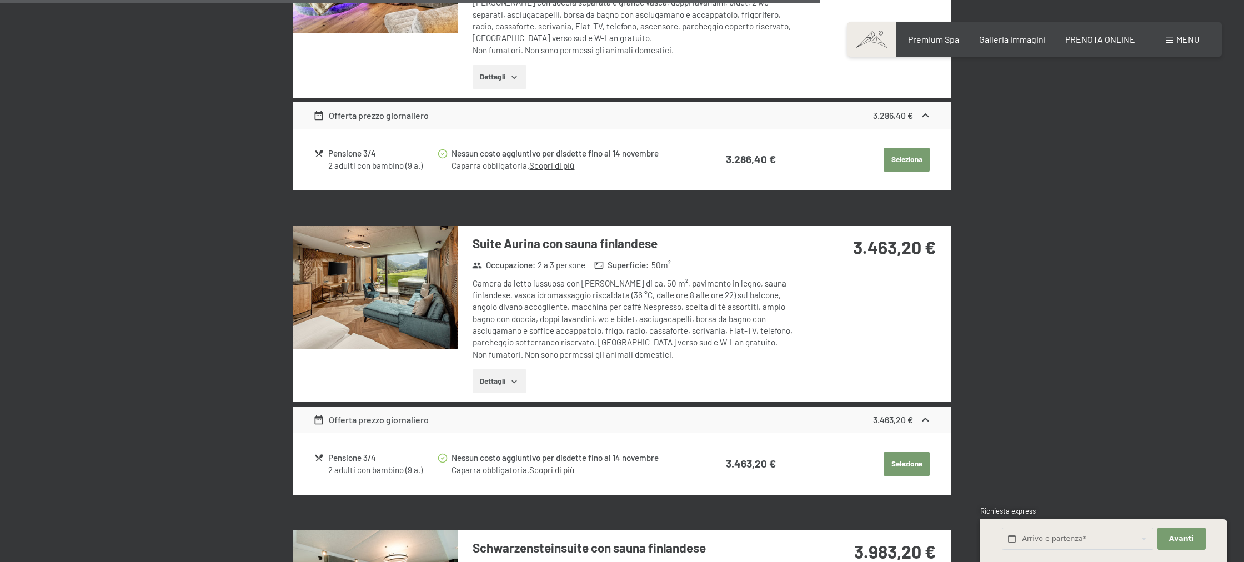
click at [0, 0] on button "button" at bounding box center [0, 0] width 0 height 0
